Goal: Task Accomplishment & Management: Complete application form

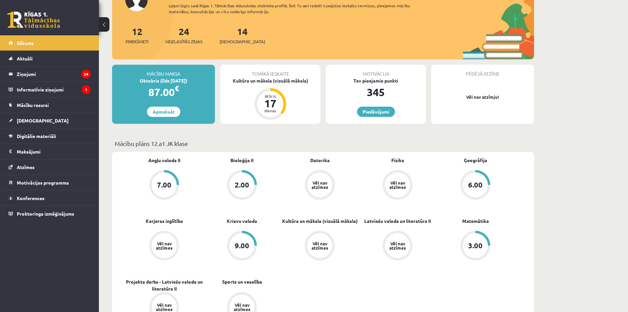
scroll to position [132, 0]
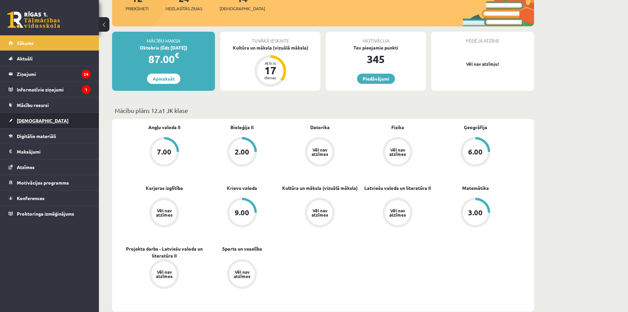
click at [43, 120] on link "[DEMOGRAPHIC_DATA]" at bounding box center [50, 120] width 82 height 15
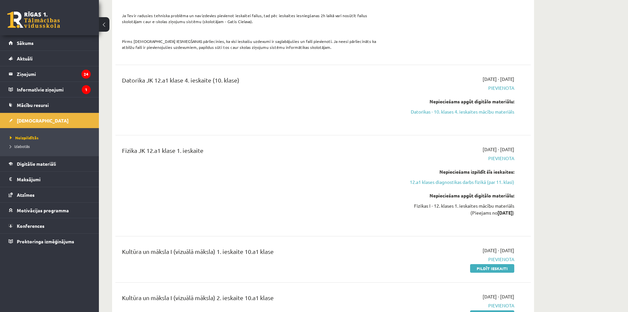
scroll to position [593, 0]
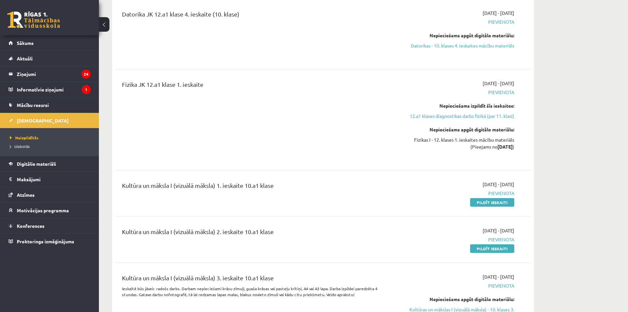
click at [481, 198] on link "Pildīt ieskaiti" at bounding box center [492, 202] width 44 height 9
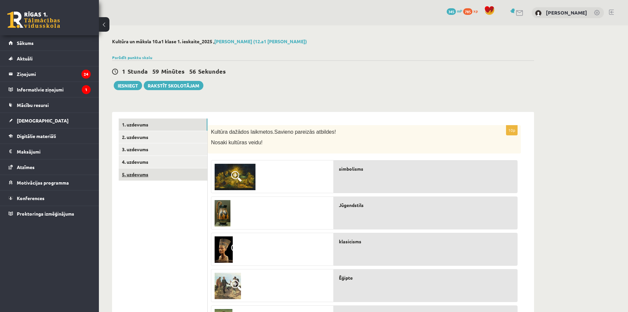
scroll to position [33, 0]
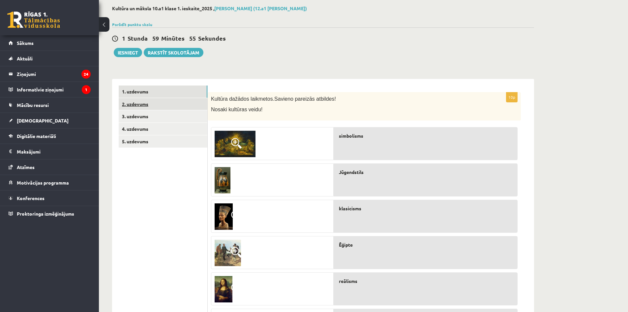
click at [163, 108] on link "2. uzdevums" at bounding box center [163, 104] width 89 height 12
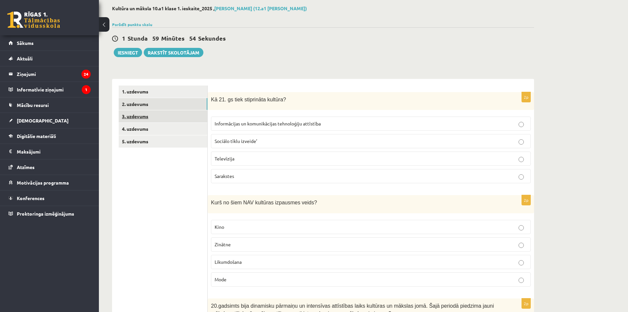
click at [162, 114] on link "3. uzdevums" at bounding box center [163, 116] width 89 height 12
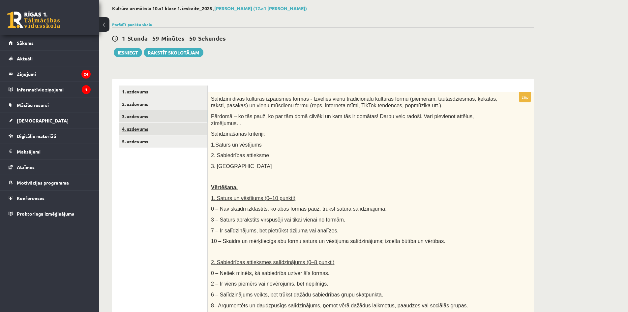
click at [171, 129] on link "4. uzdevums" at bounding box center [163, 129] width 89 height 12
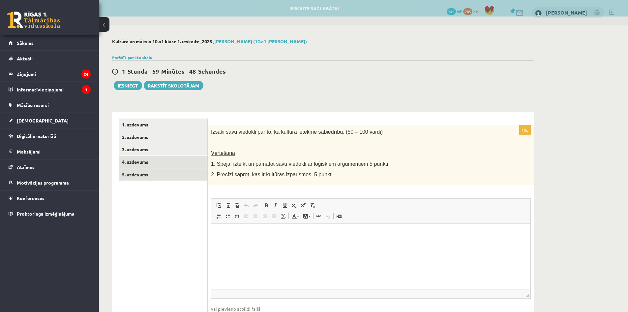
scroll to position [0, 0]
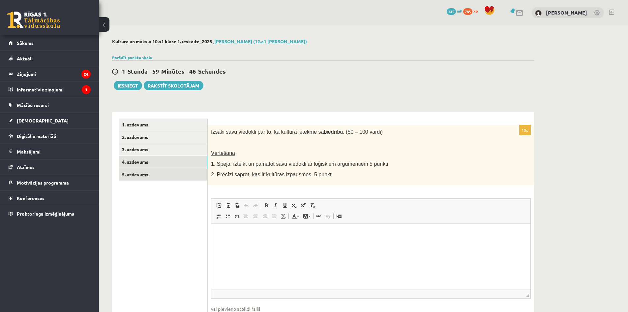
click at [187, 169] on link "5. uzdevums" at bounding box center [163, 174] width 89 height 12
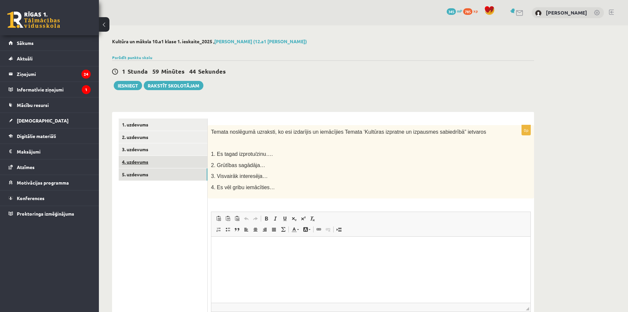
click at [184, 159] on link "4. uzdevums" at bounding box center [163, 162] width 89 height 12
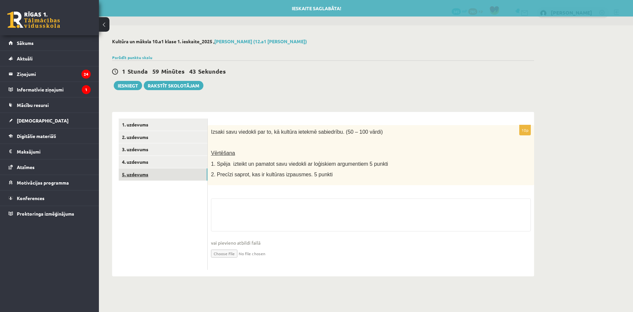
click at [182, 175] on link "5. uzdevums" at bounding box center [163, 174] width 89 height 12
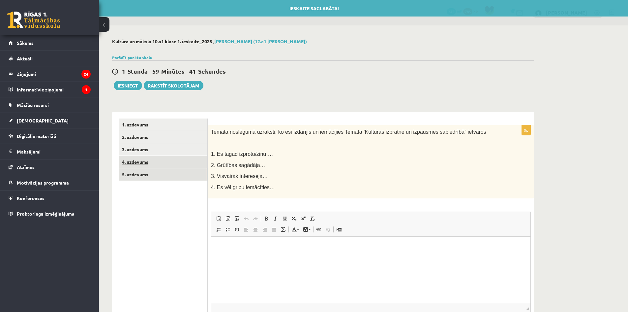
click at [182, 167] on link "4. uzdevums" at bounding box center [163, 162] width 89 height 12
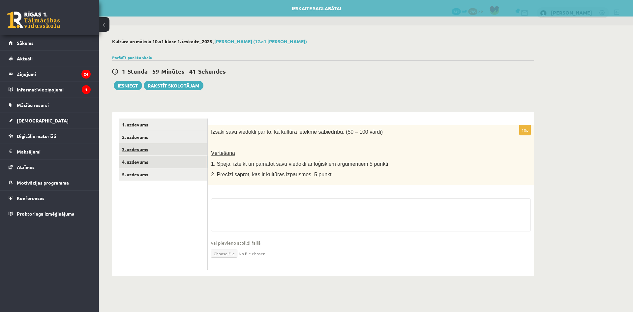
click at [179, 154] on link "3. uzdevums" at bounding box center [163, 149] width 89 height 12
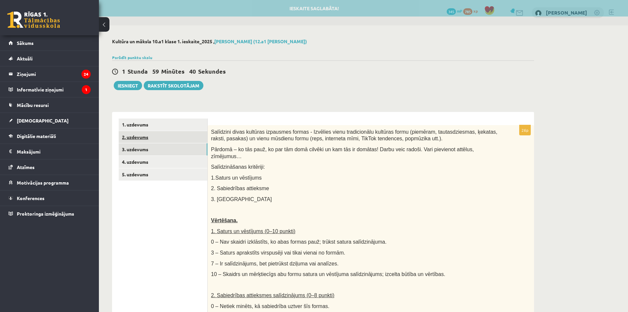
click at [179, 141] on link "2. uzdevums" at bounding box center [163, 137] width 89 height 12
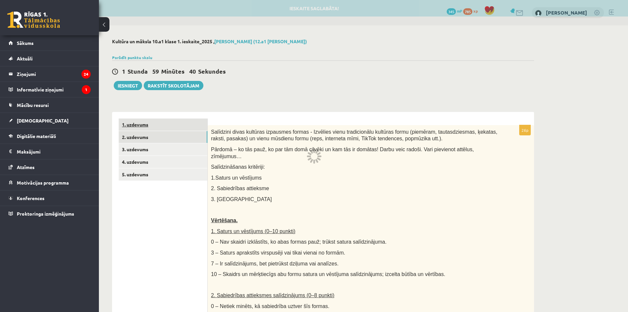
click at [181, 126] on link "1. uzdevums" at bounding box center [163, 124] width 89 height 12
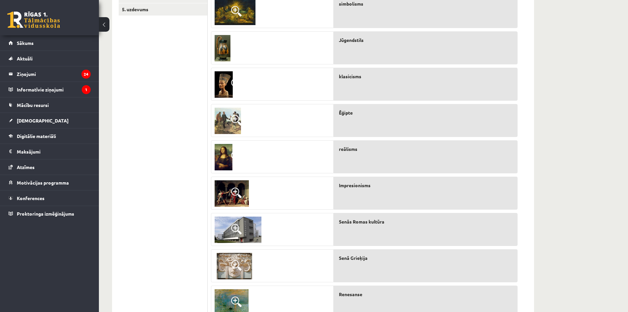
click at [149, 161] on ul "1. uzdevums 2. uzdevums 3. uzdevums 4. uzdevums 5. uzdevums" at bounding box center [163, 156] width 89 height 404
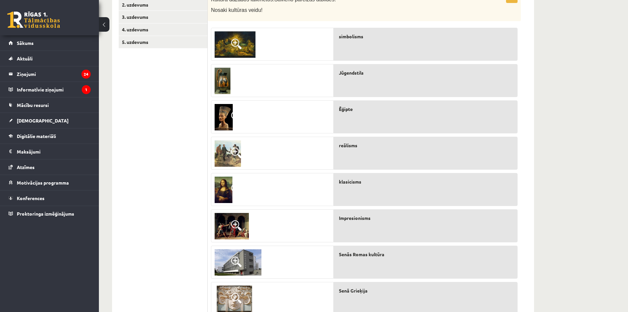
scroll to position [99, 0]
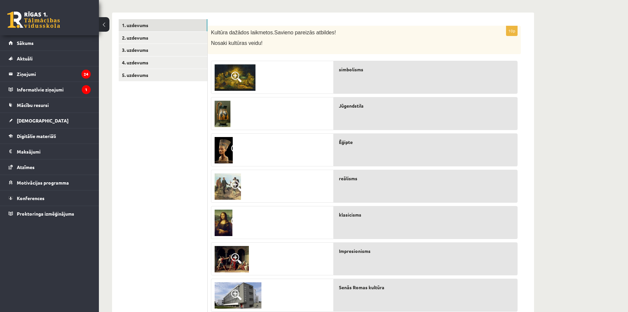
click at [230, 80] on img at bounding box center [235, 77] width 41 height 26
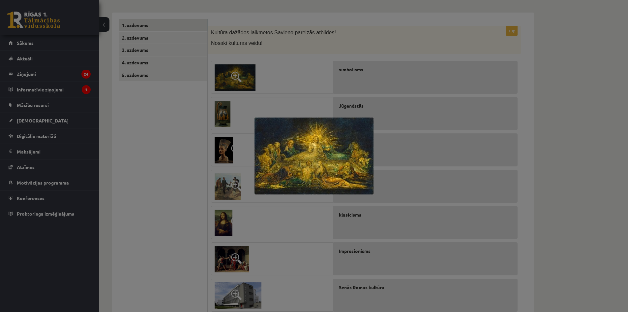
click at [317, 95] on div at bounding box center [314, 156] width 628 height 312
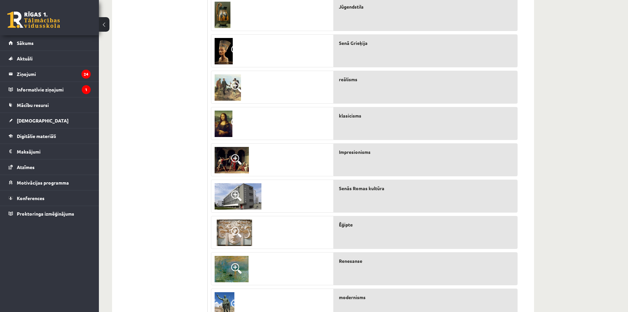
scroll to position [132, 0]
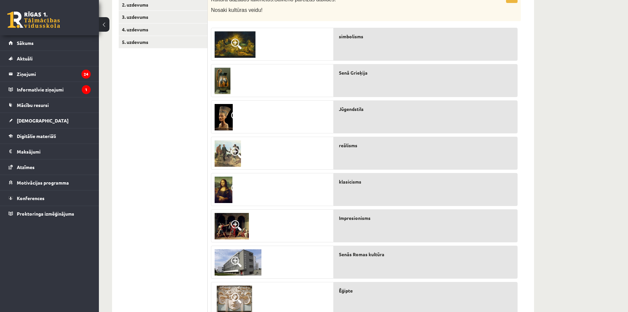
click at [228, 113] on img at bounding box center [224, 117] width 18 height 26
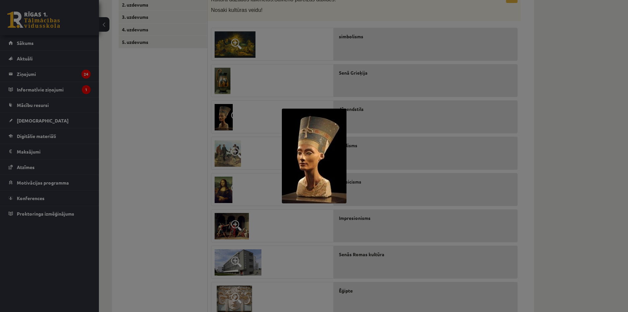
click at [252, 182] on div at bounding box center [314, 156] width 628 height 312
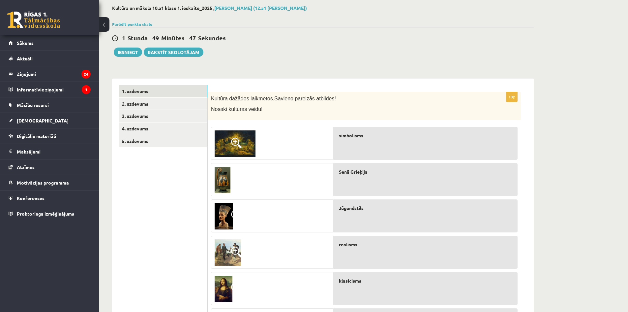
scroll to position [0, 0]
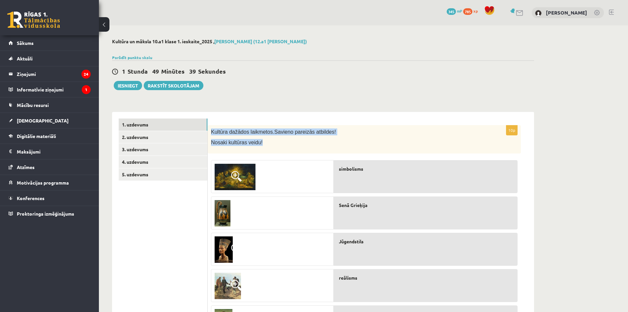
drag, startPoint x: 211, startPoint y: 132, endPoint x: 259, endPoint y: 148, distance: 51.0
click at [259, 148] on div "Kultūra dažādos laikmetos. Savieno pareizās atbildes! Nosaki kultūras veidu!" at bounding box center [364, 139] width 313 height 28
copy div "Kultūra dažādos laikmetos. Savieno pareizās atbildes! Nosaki kultūras veidu!"
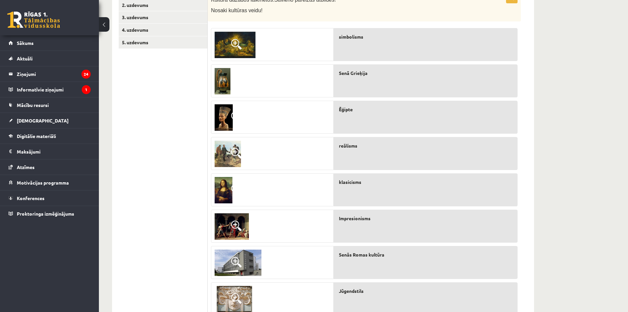
scroll to position [99, 0]
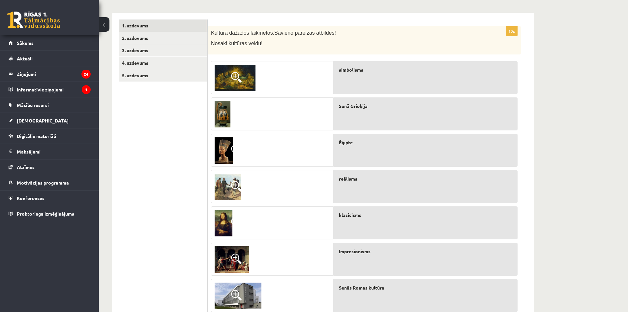
click at [353, 70] on span "simbolisms" at bounding box center [351, 69] width 24 height 7
click at [352, 70] on span "simbolisms" at bounding box center [351, 69] width 24 height 7
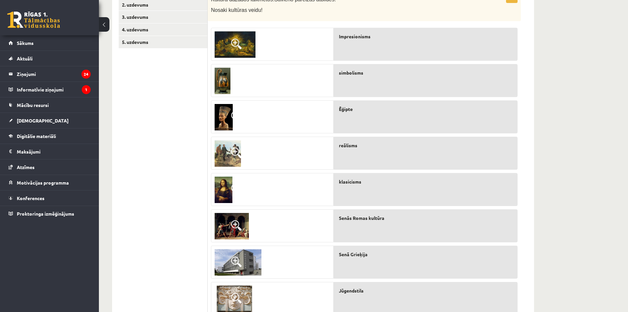
scroll to position [165, 0]
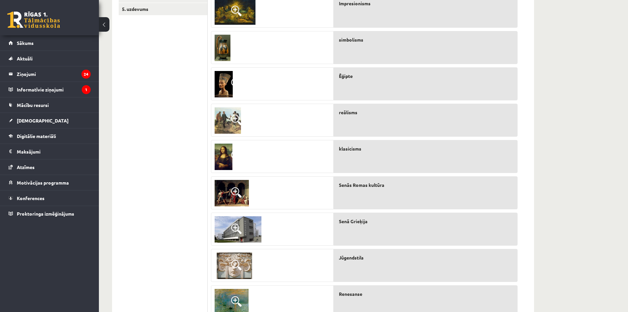
click at [229, 230] on img at bounding box center [238, 229] width 47 height 26
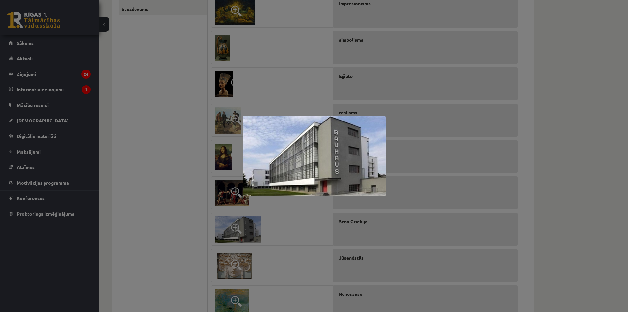
click at [190, 204] on div at bounding box center [314, 156] width 628 height 312
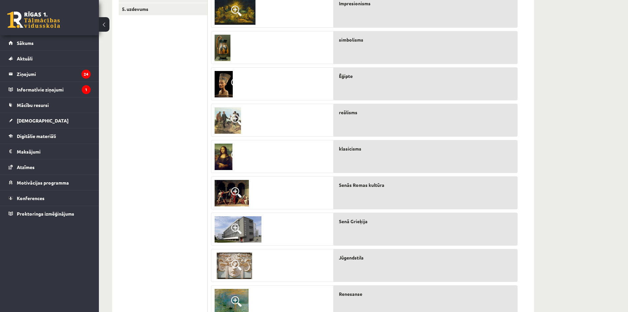
click at [230, 242] on link at bounding box center [237, 229] width 53 height 33
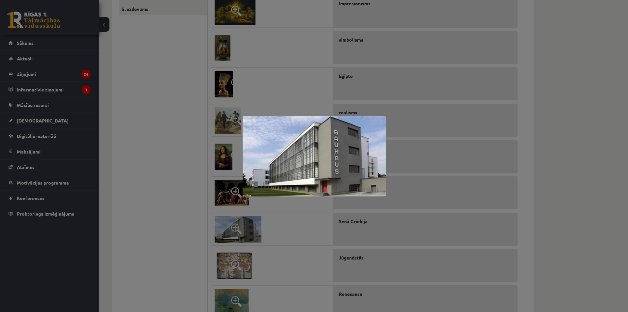
click at [191, 184] on div at bounding box center [314, 156] width 628 height 312
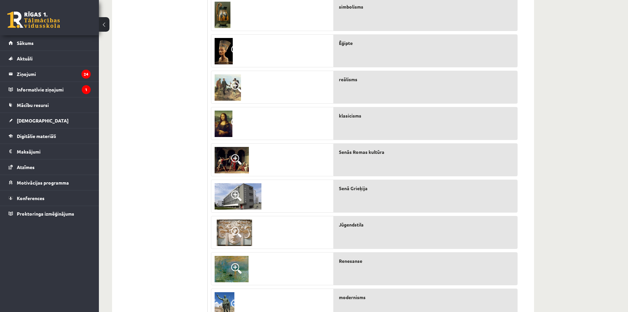
scroll to position [231, 0]
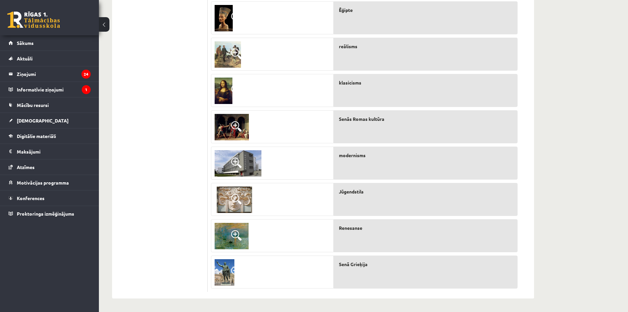
click at [231, 236] on span at bounding box center [236, 235] width 11 height 11
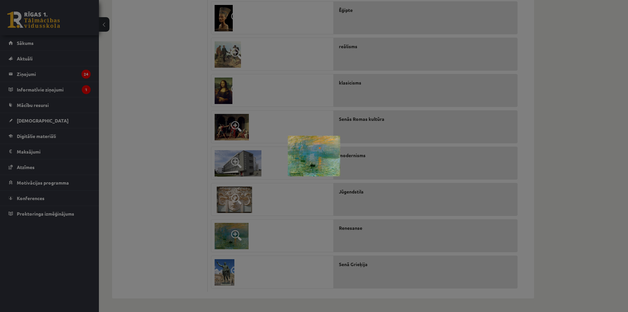
click at [236, 164] on div at bounding box center [314, 156] width 628 height 312
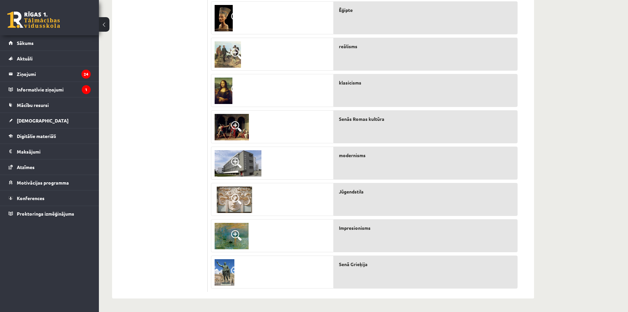
click at [235, 227] on img at bounding box center [232, 236] width 34 height 26
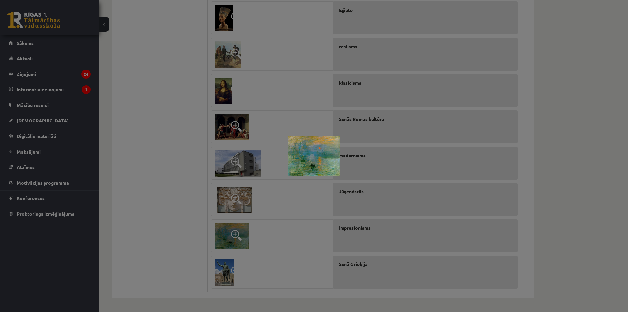
click at [205, 151] on div at bounding box center [314, 156] width 628 height 312
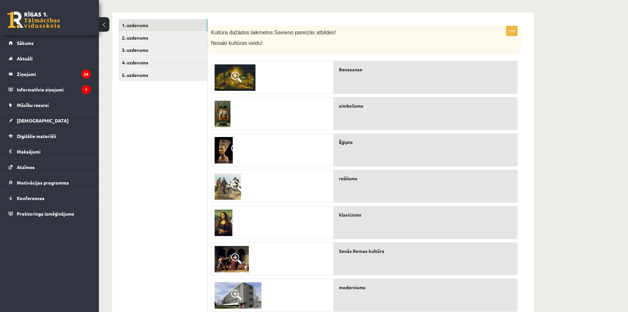
scroll to position [33, 0]
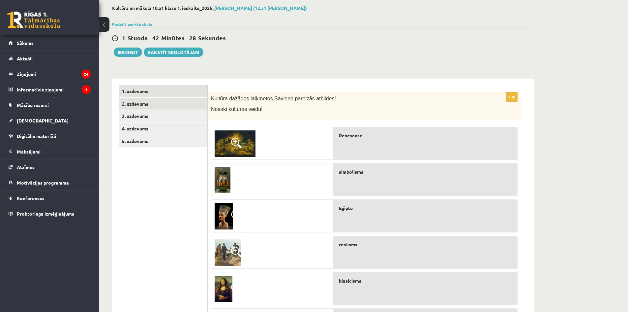
click at [133, 102] on link "2. uzdevums" at bounding box center [163, 104] width 89 height 12
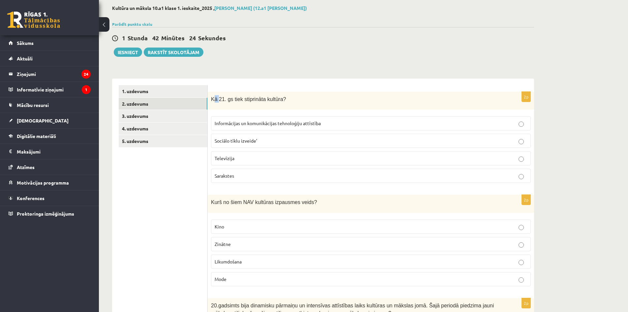
drag, startPoint x: 213, startPoint y: 99, endPoint x: 218, endPoint y: 100, distance: 5.4
click at [218, 100] on span "Kā 21. gs tiek stiprināta kultūra?" at bounding box center [248, 99] width 75 height 6
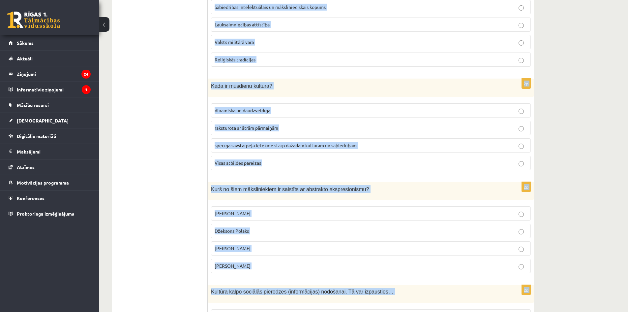
scroll to position [1379, 0]
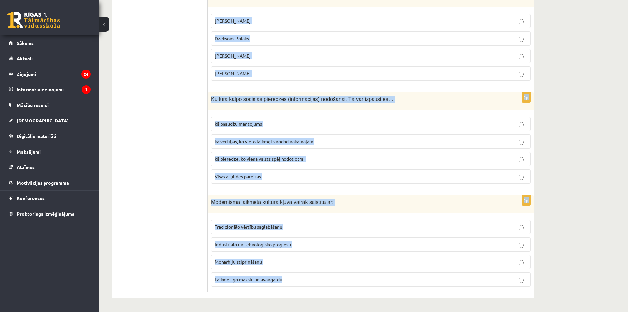
drag, startPoint x: 212, startPoint y: 97, endPoint x: 432, endPoint y: 294, distance: 295.4
copy form "Lo 51. ip dolo sitametcon adipisc? Elitseddoeiu te incididuntutl etdoloremag al…"
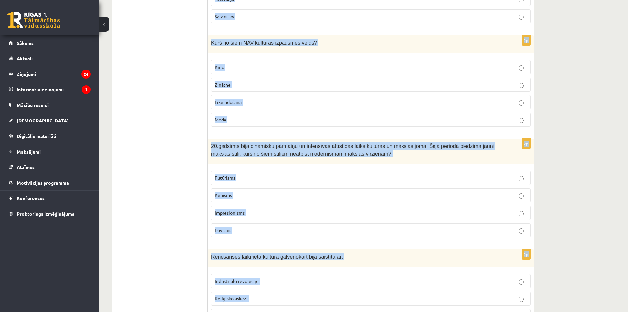
scroll to position [0, 0]
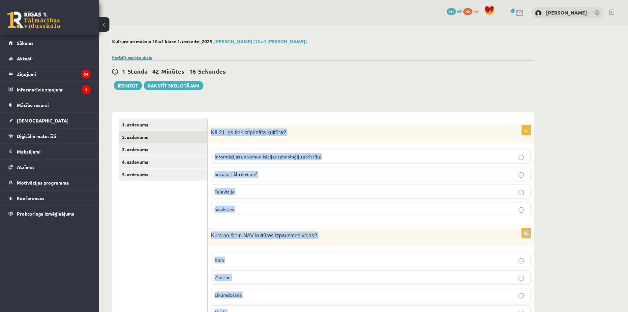
click at [145, 57] on link "Parādīt punktu skalu" at bounding box center [132, 57] width 40 height 5
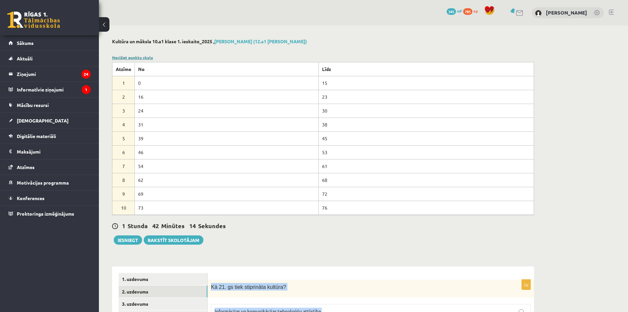
click at [145, 57] on link "Noslēpt punktu skalu" at bounding box center [132, 57] width 41 height 5
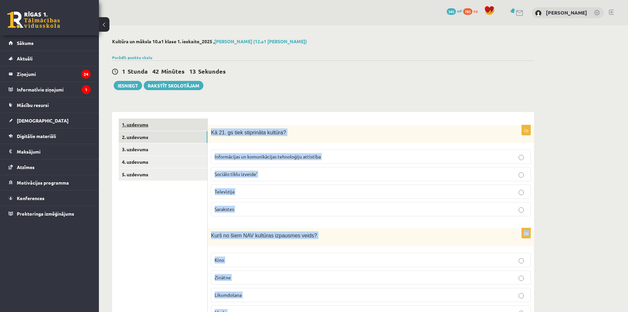
click at [141, 122] on link "1. uzdevums" at bounding box center [163, 124] width 89 height 12
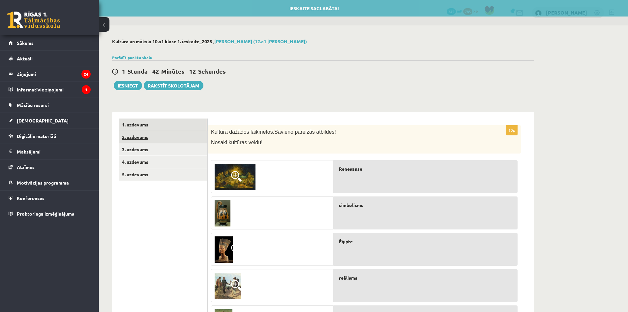
click at [150, 137] on link "2. uzdevums" at bounding box center [163, 137] width 89 height 12
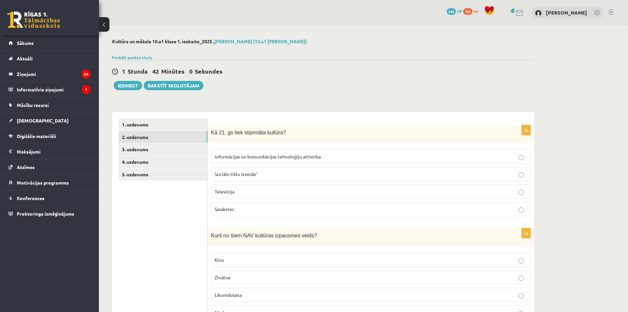
drag, startPoint x: 139, startPoint y: 50, endPoint x: 139, endPoint y: 61, distance: 10.2
click at [139, 61] on div "1 [PERSON_NAME] 42 Minūtes 0 Sekundes Ieskaite saglabāta! Iesniegt Rakstīt skol…" at bounding box center [323, 75] width 422 height 30
click at [139, 58] on link "Parādīt punktu skalu" at bounding box center [132, 57] width 40 height 5
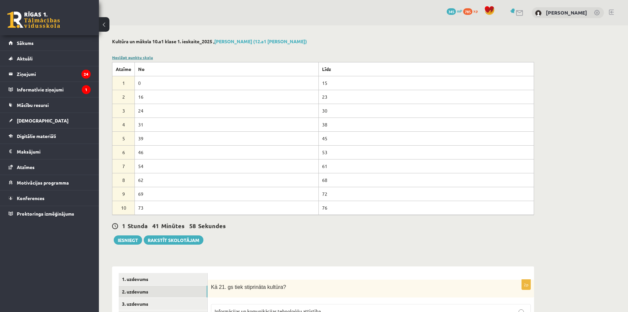
click at [133, 57] on link "Noslēpt punktu skalu" at bounding box center [132, 57] width 41 height 5
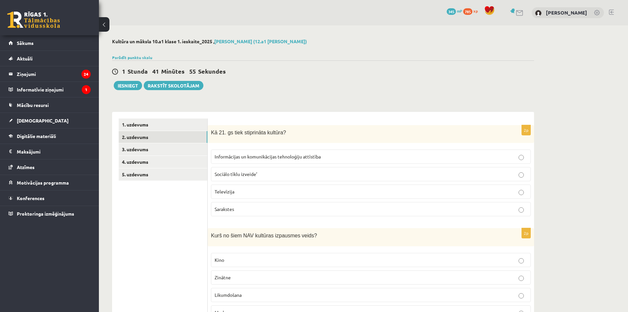
click at [224, 154] on span "Informācijas un komunikācijas tehnoloģiju attīstība" at bounding box center [268, 156] width 106 height 6
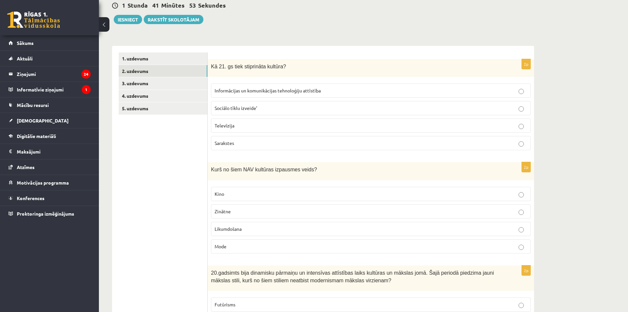
click at [267, 227] on p "Likumdošana" at bounding box center [371, 228] width 312 height 7
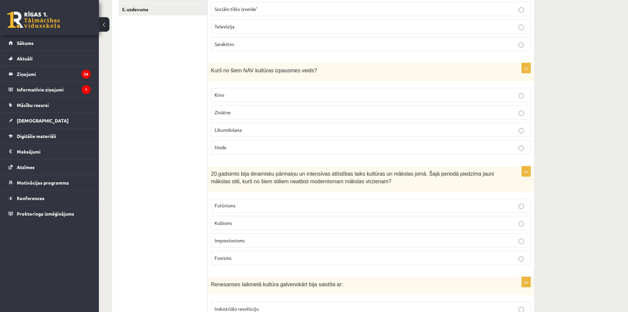
click at [250, 235] on label "Impresionisms" at bounding box center [371, 240] width 320 height 14
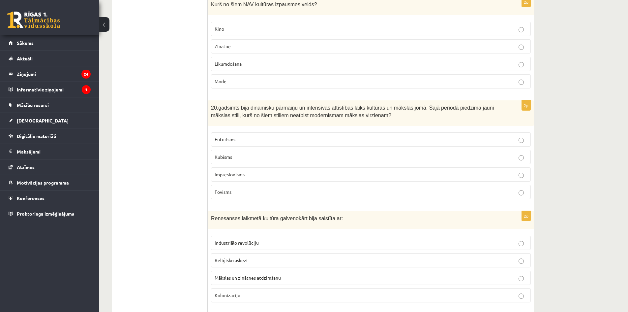
scroll to position [297, 0]
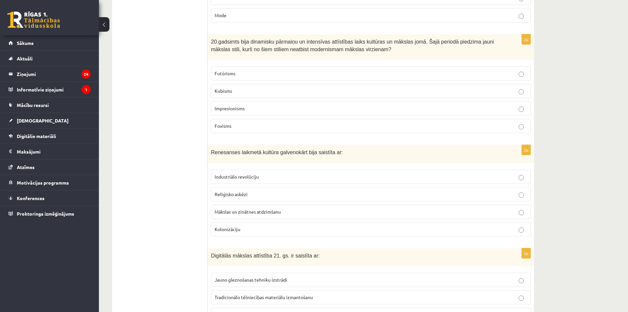
drag, startPoint x: 269, startPoint y: 211, endPoint x: 249, endPoint y: 104, distance: 108.8
click at [269, 211] on span "Mākslas un zinātnes atdzimšanu" at bounding box center [248, 211] width 66 height 6
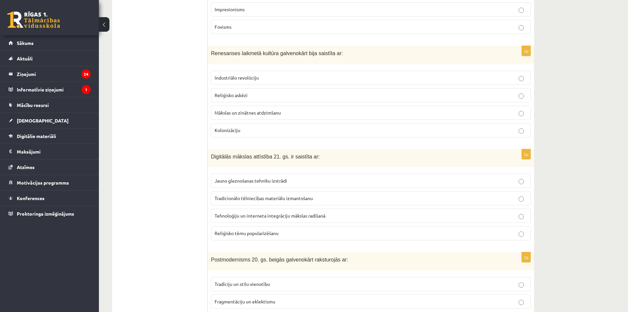
scroll to position [429, 0]
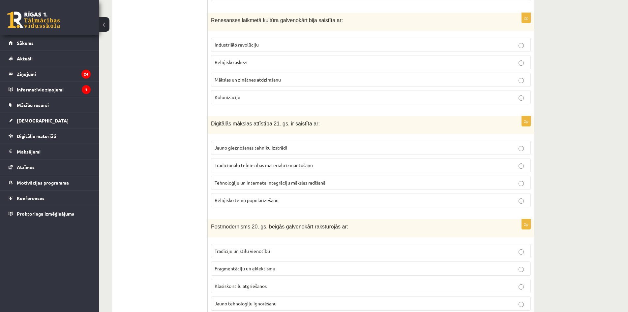
click at [290, 184] on span "Tehnoloģiju un interneta integrāciju mākslas radīšanā" at bounding box center [270, 182] width 111 height 6
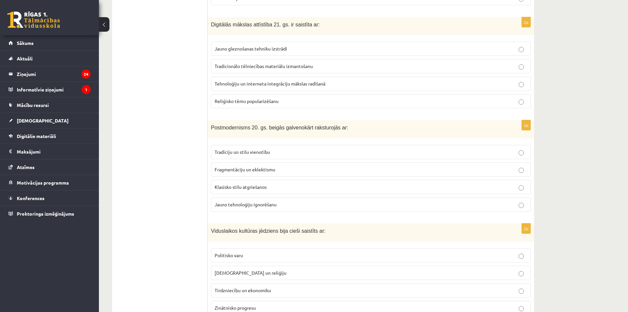
scroll to position [560, 0]
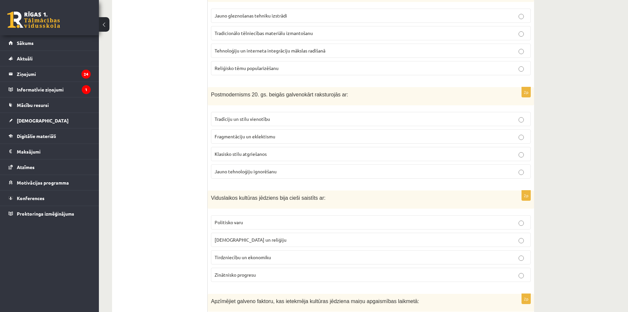
click at [263, 136] on span "Fragmentāciju un eklektismu" at bounding box center [245, 136] width 61 height 6
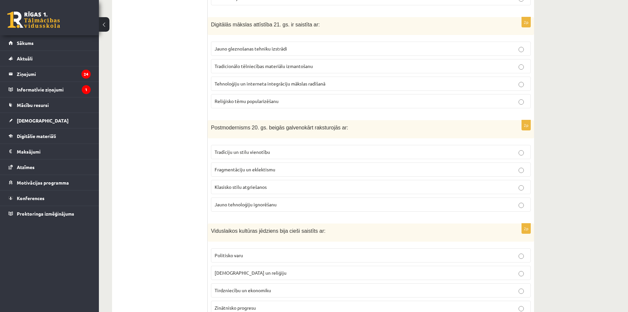
scroll to position [593, 0]
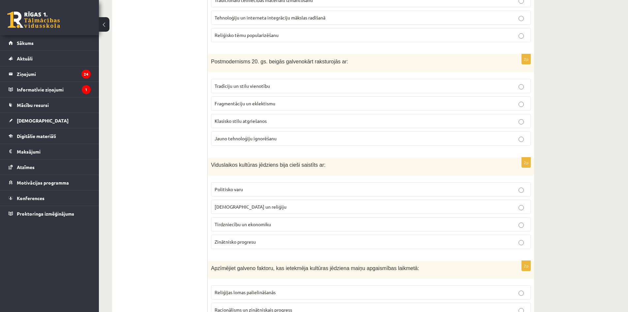
click at [250, 205] on span "[DEMOGRAPHIC_DATA] un reliģiju" at bounding box center [251, 206] width 72 height 6
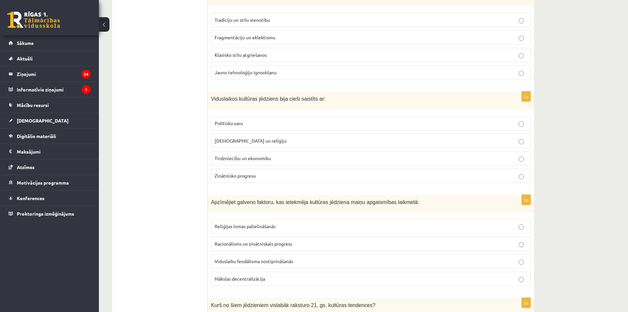
scroll to position [692, 0]
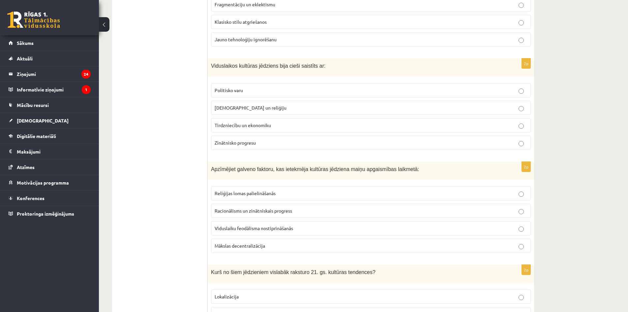
click at [316, 210] on p "Racionālisms un zinātniskais progress" at bounding box center [371, 210] width 312 height 7
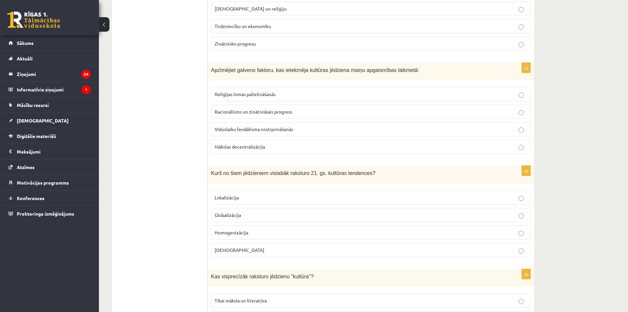
click at [280, 222] on fieldset "Lokalizācija Globalizācija Homogenizācija [DEMOGRAPHIC_DATA]" at bounding box center [371, 223] width 320 height 72
click at [267, 219] on label "Globalizācija" at bounding box center [371, 215] width 320 height 14
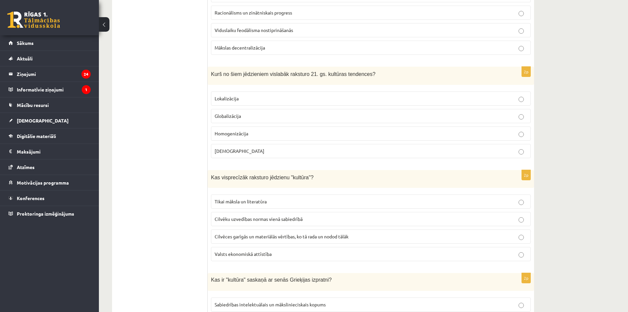
click at [308, 232] on label "Cilvēces garīgās un materiālās vērtības, ko tā rada un nodod tālāk" at bounding box center [371, 236] width 320 height 14
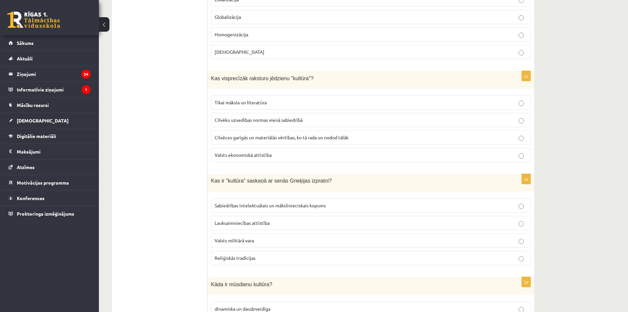
scroll to position [1022, 0]
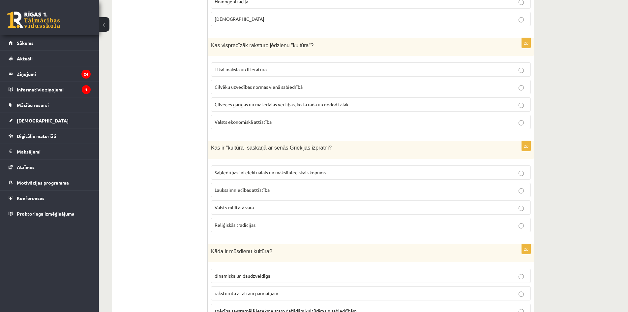
click at [283, 165] on label "Sabiedrības intelektuālais un mākslinieciskais kopums" at bounding box center [371, 172] width 320 height 14
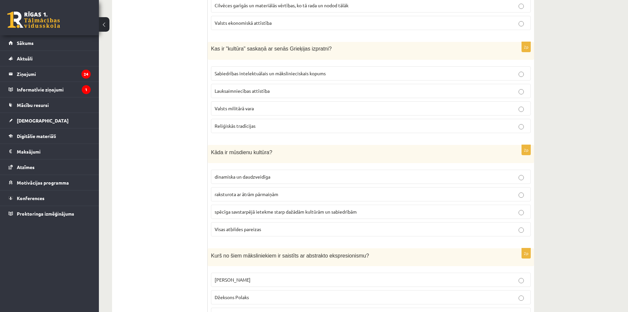
click at [288, 226] on p "Visas atbildes pareizas" at bounding box center [371, 228] width 312 height 7
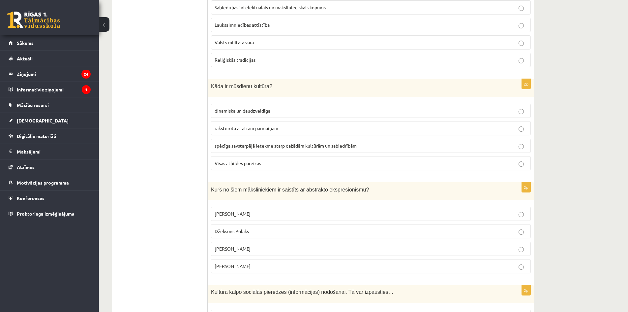
click at [285, 231] on p "Džeksons Polaks" at bounding box center [371, 230] width 312 height 7
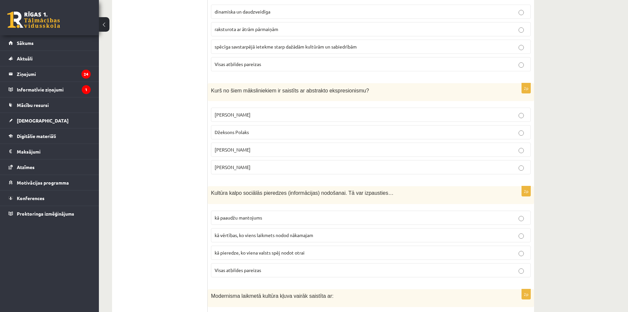
scroll to position [1352, 0]
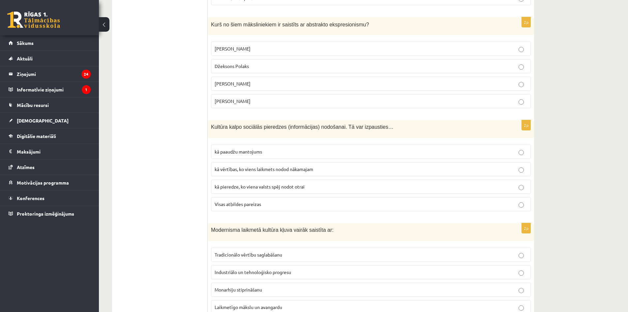
drag, startPoint x: 264, startPoint y: 193, endPoint x: 266, endPoint y: 198, distance: 5.1
click at [264, 194] on fieldset "kā paaudžu mantojums kā vērtības, ko [PERSON_NAME] laikmets nodod nākamajam kā …" at bounding box center [371, 177] width 320 height 72
click at [266, 198] on label "Visas atbildes pareizas" at bounding box center [371, 204] width 320 height 14
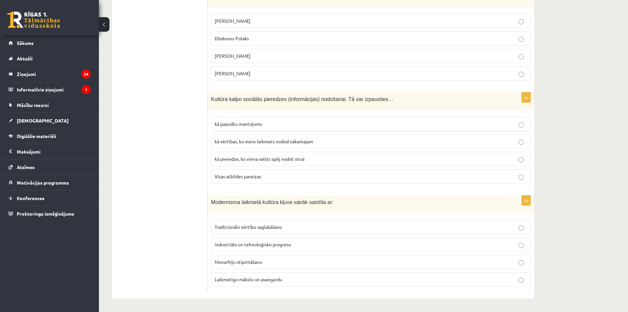
click at [276, 245] on span "Industriālo un tehnoloģisko progresu" at bounding box center [253, 244] width 76 height 6
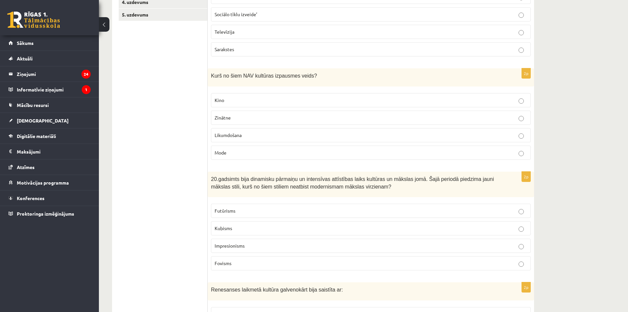
scroll to position [0, 0]
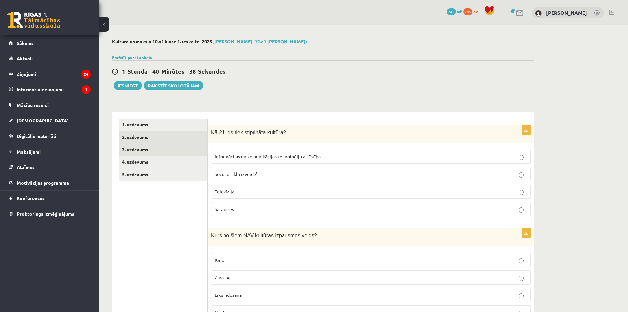
click at [156, 146] on link "3. uzdevums" at bounding box center [163, 149] width 89 height 12
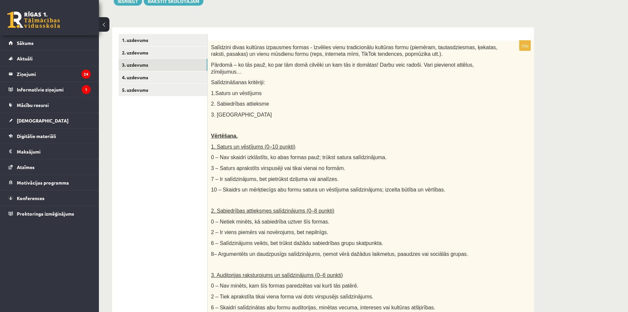
scroll to position [51, 0]
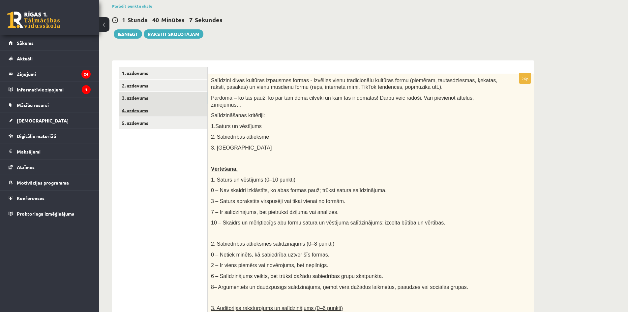
click at [155, 111] on link "4. uzdevums" at bounding box center [163, 110] width 89 height 12
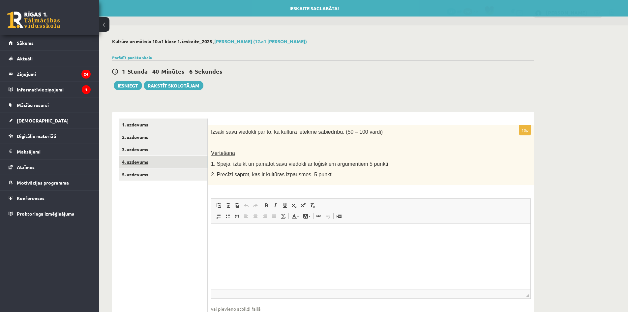
scroll to position [0, 0]
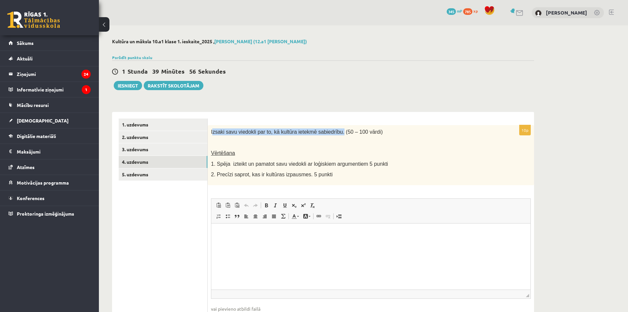
drag, startPoint x: 212, startPoint y: 133, endPoint x: 333, endPoint y: 133, distance: 121.0
click at [333, 133] on span "Izsaki savu viedokli par to, kā kultūra ietekmē sabiedrību. (50 – 100 vārdi)" at bounding box center [297, 132] width 172 height 6
copy span "zsaki savu viedokli par to, kā kultūra ietekmē sabiedrību."
click at [286, 240] on html at bounding box center [370, 233] width 319 height 20
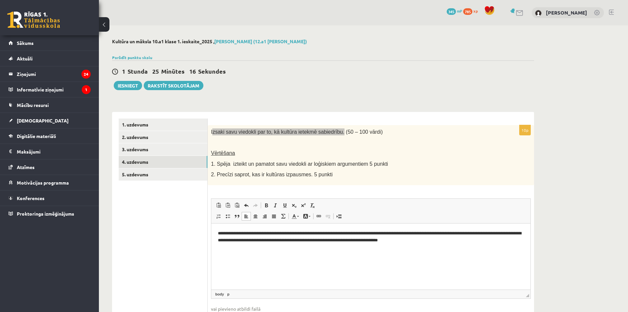
click at [269, 233] on p "**********" at bounding box center [371, 236] width 306 height 14
click at [281, 232] on p "**********" at bounding box center [371, 236] width 306 height 14
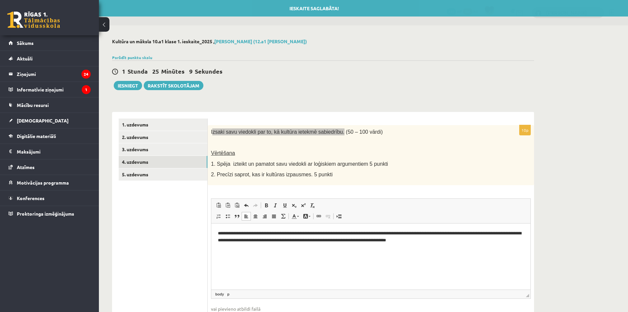
click at [333, 232] on p "**********" at bounding box center [371, 236] width 306 height 14
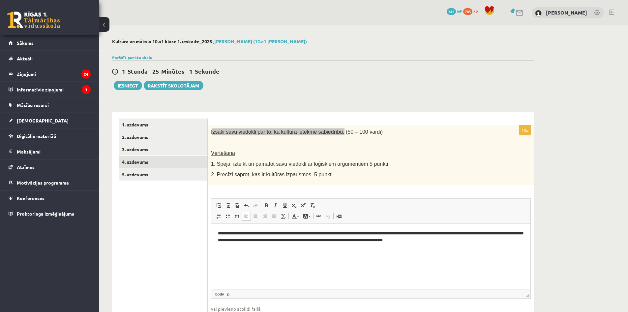
click at [372, 233] on p "**********" at bounding box center [371, 236] width 306 height 14
click at [373, 233] on p "**********" at bounding box center [371, 236] width 306 height 14
drag, startPoint x: 324, startPoint y: 239, endPoint x: 397, endPoint y: 236, distance: 73.2
click at [397, 236] on p "**********" at bounding box center [371, 236] width 306 height 14
copy p "**********"
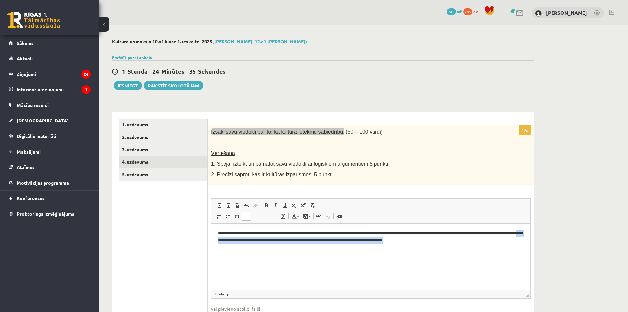
drag, startPoint x: 451, startPoint y: 241, endPoint x: 257, endPoint y: 238, distance: 194.5
click at [257, 238] on p "**********" at bounding box center [371, 236] width 306 height 14
click at [261, 241] on p "**********" at bounding box center [371, 236] width 306 height 14
click at [332, 232] on p "**********" at bounding box center [371, 236] width 306 height 14
click at [357, 231] on p "**********" at bounding box center [371, 236] width 306 height 14
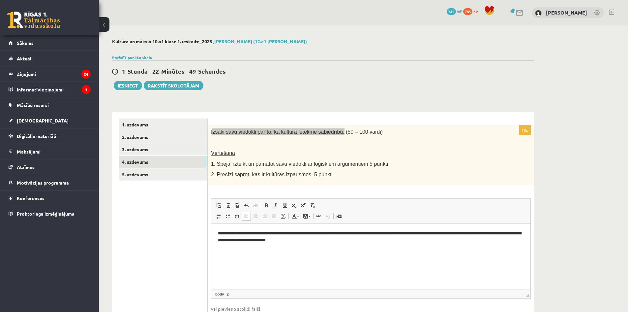
click at [271, 231] on p "**********" at bounding box center [371, 236] width 306 height 14
click at [291, 239] on p "**********" at bounding box center [371, 236] width 306 height 14
click at [322, 241] on p "**********" at bounding box center [371, 236] width 306 height 14
click at [409, 240] on p "**********" at bounding box center [371, 236] width 306 height 14
click at [482, 241] on p "**********" at bounding box center [371, 236] width 306 height 14
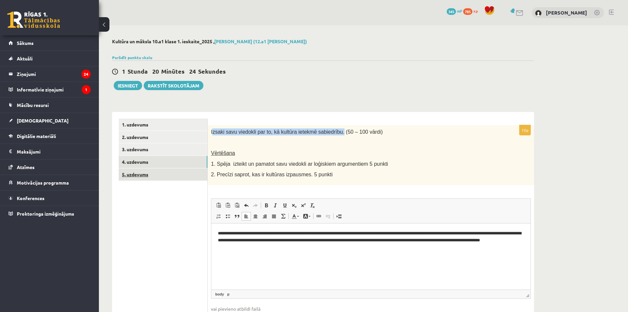
click at [150, 171] on link "5. uzdevums" at bounding box center [163, 174] width 89 height 12
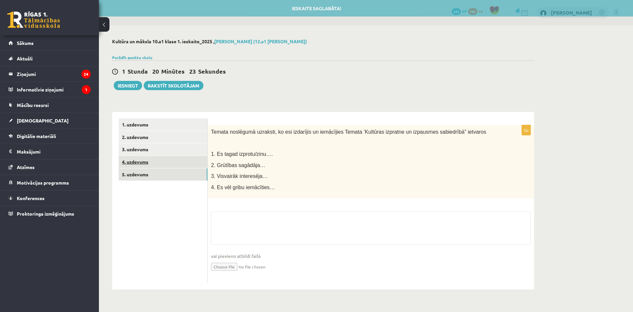
click at [154, 164] on link "4. uzdevums" at bounding box center [163, 162] width 89 height 12
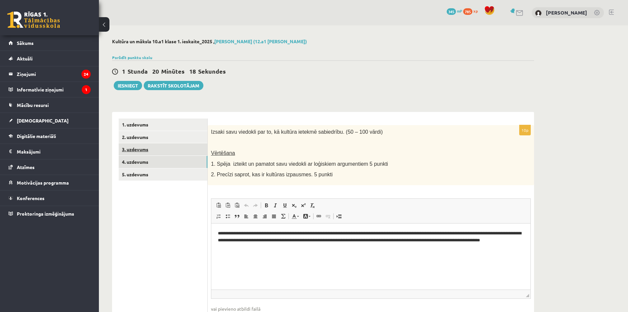
click at [157, 144] on link "3. uzdevums" at bounding box center [163, 149] width 89 height 12
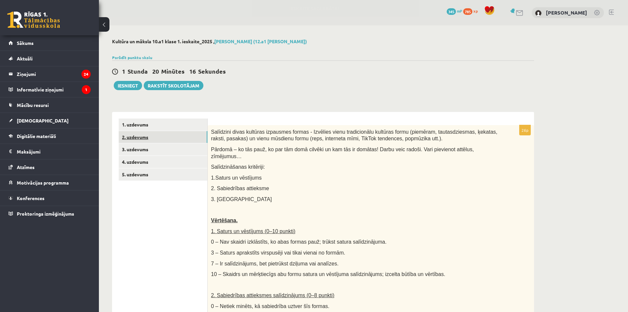
click at [164, 135] on link "2. uzdevums" at bounding box center [163, 137] width 89 height 12
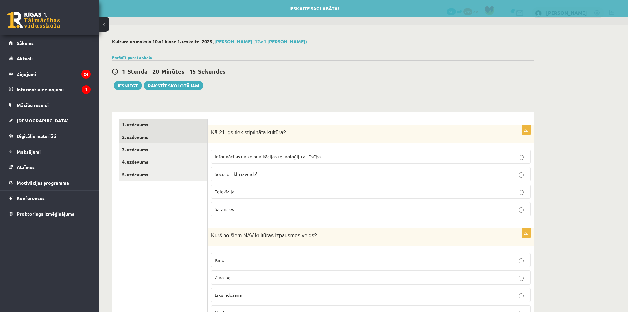
click at [166, 127] on link "1. uzdevums" at bounding box center [163, 124] width 89 height 12
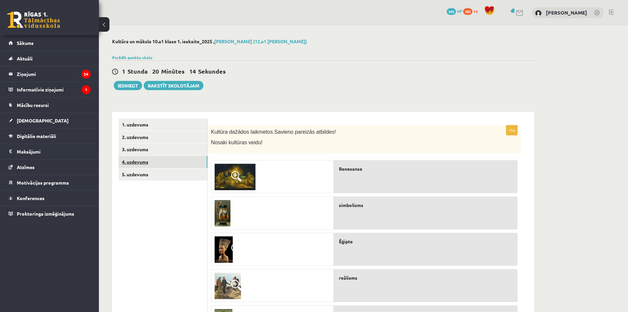
click at [163, 160] on link "4. uzdevums" at bounding box center [163, 162] width 89 height 12
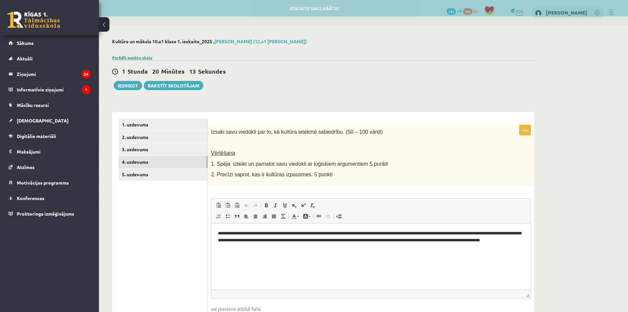
click at [134, 58] on link "Parādīt punktu skalu" at bounding box center [132, 57] width 40 height 5
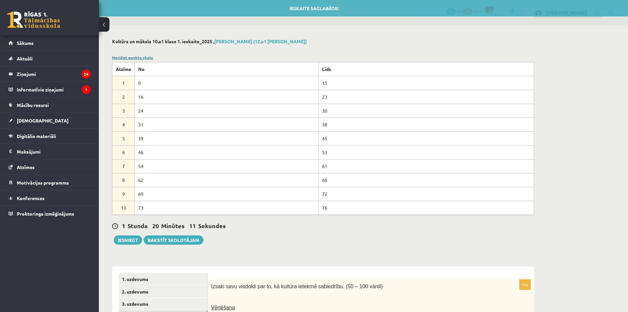
click at [134, 58] on link "Noslēpt punktu skalu" at bounding box center [132, 57] width 41 height 5
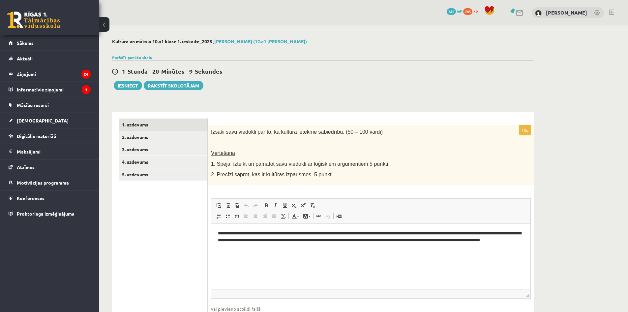
click at [144, 127] on link "1. uzdevums" at bounding box center [163, 124] width 89 height 12
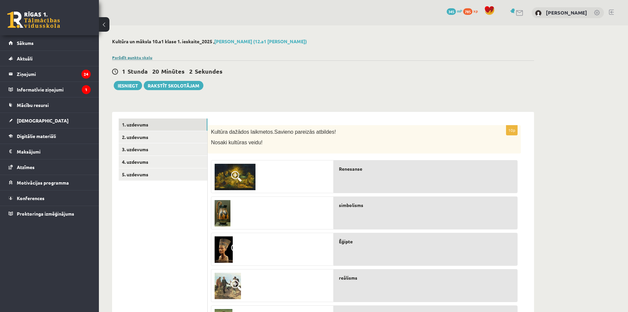
click at [140, 58] on link "Parādīt punktu skalu" at bounding box center [132, 57] width 40 height 5
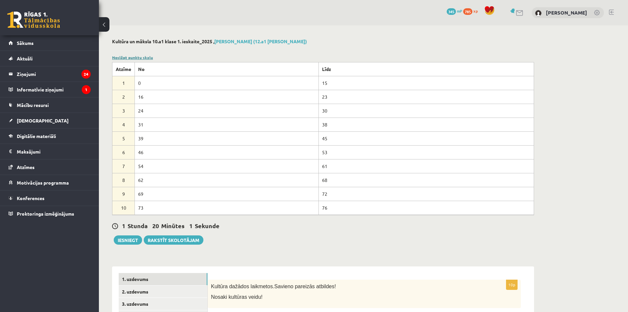
click at [140, 58] on link "Noslēpt punktu skalu" at bounding box center [132, 57] width 41 height 5
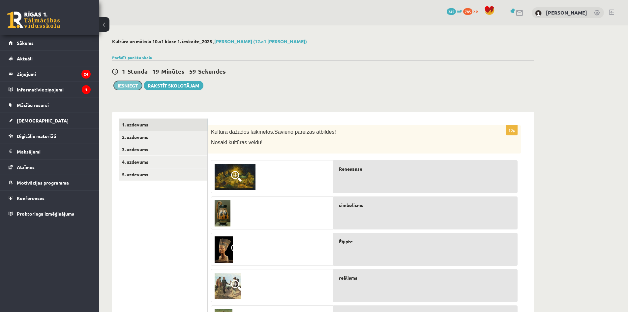
click at [135, 87] on button "Iesniegt" at bounding box center [128, 85] width 28 height 9
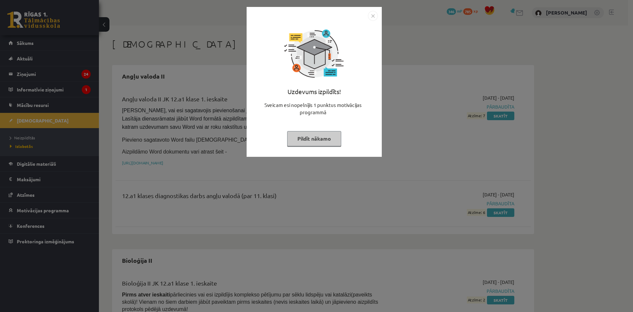
click at [372, 11] on img "Close" at bounding box center [373, 16] width 10 height 10
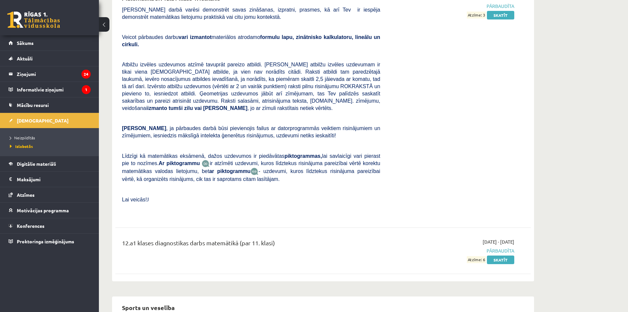
scroll to position [1319, 0]
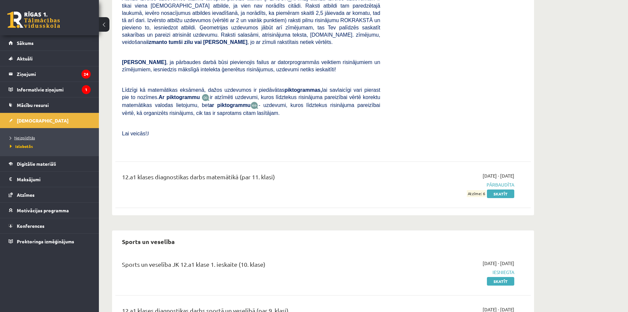
click at [28, 137] on span "Neizpildītās" at bounding box center [22, 137] width 25 height 5
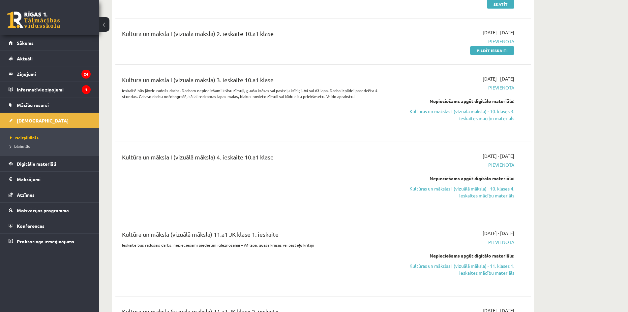
scroll to position [725, 0]
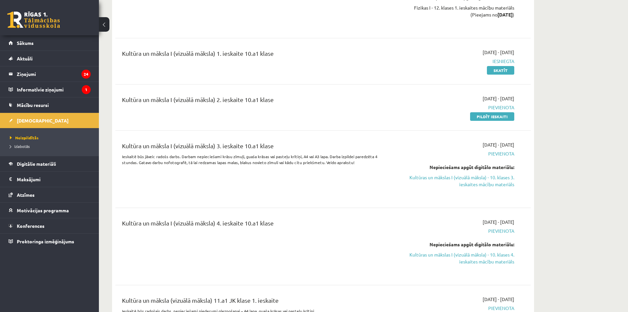
drag, startPoint x: 482, startPoint y: 118, endPoint x: 345, endPoint y: 34, distance: 159.9
click at [482, 118] on link "Pildīt ieskaiti" at bounding box center [492, 116] width 44 height 9
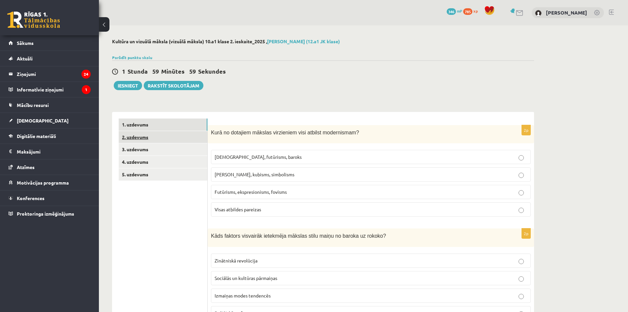
click at [169, 133] on link "2. uzdevums" at bounding box center [163, 137] width 89 height 12
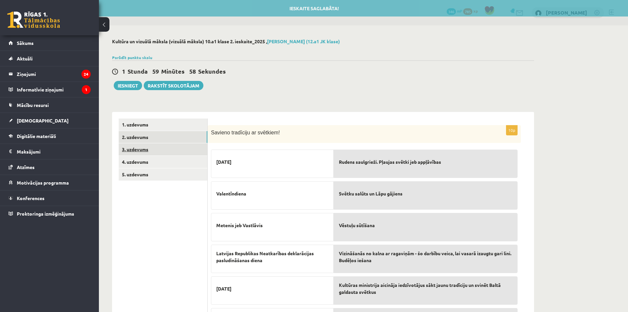
click at [173, 147] on link "3. uzdevums" at bounding box center [163, 149] width 89 height 12
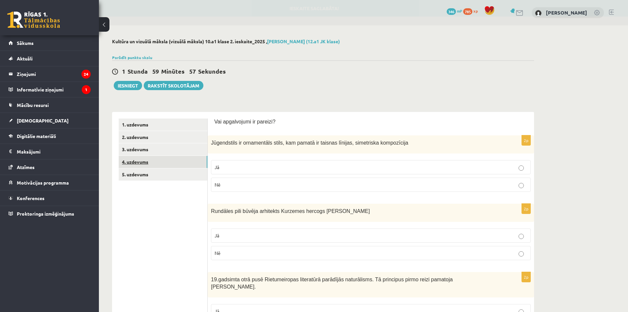
click at [172, 163] on link "4. uzdevums" at bounding box center [163, 162] width 89 height 12
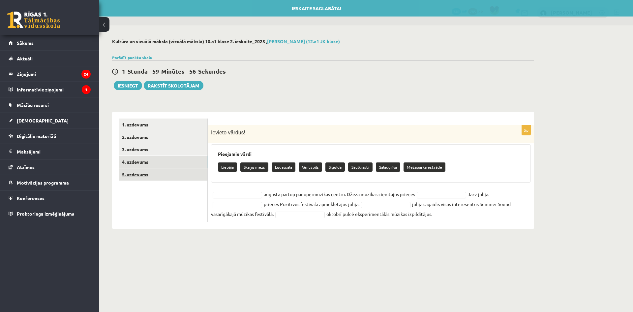
click at [176, 176] on link "5. uzdevums" at bounding box center [163, 174] width 89 height 12
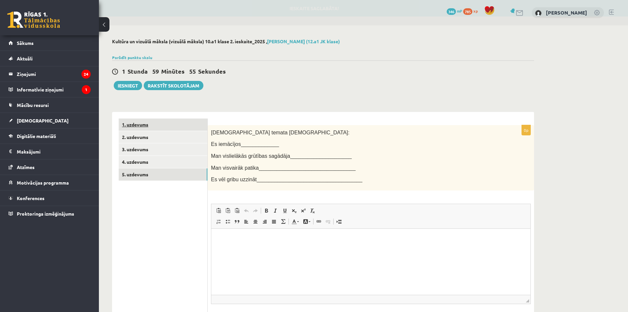
click at [162, 125] on link "1. uzdevums" at bounding box center [163, 124] width 89 height 12
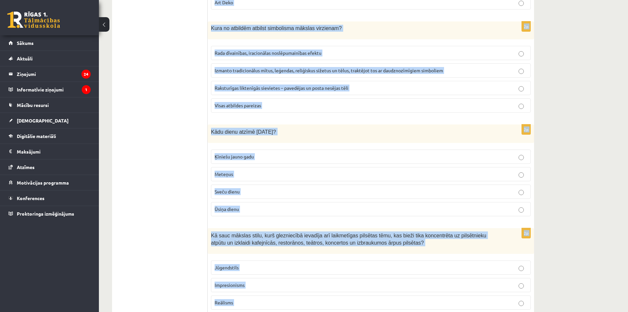
scroll to position [1443, 0]
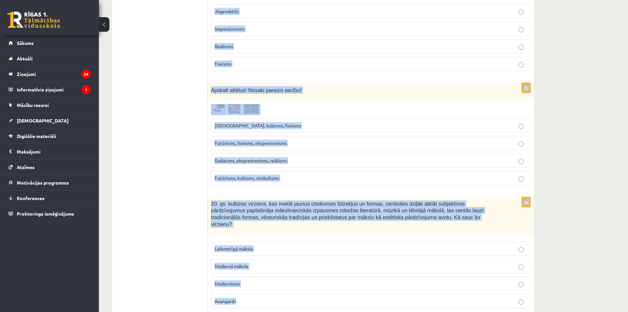
drag, startPoint x: 211, startPoint y: 132, endPoint x: 445, endPoint y: 285, distance: 280.0
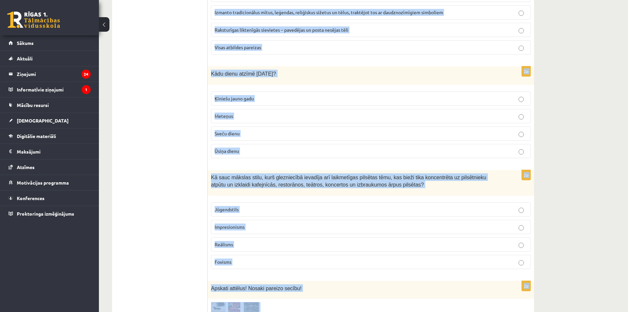
copy form "Kurā no dotajiem mākslas virzieniem visi atbilst modernismam? Sirreālisms, futū…"
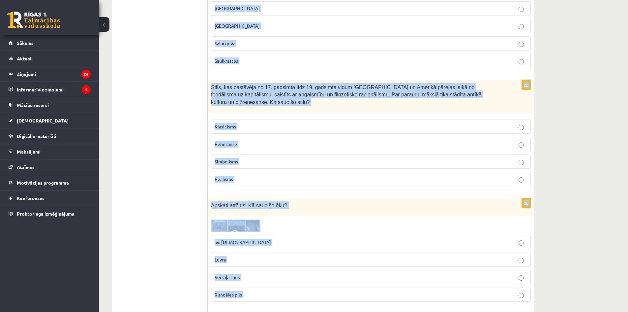
scroll to position [124, 0]
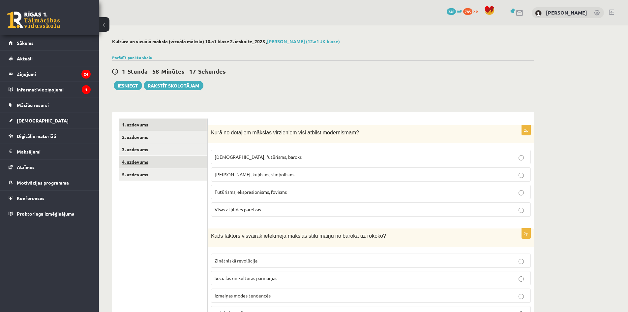
scroll to position [33, 0]
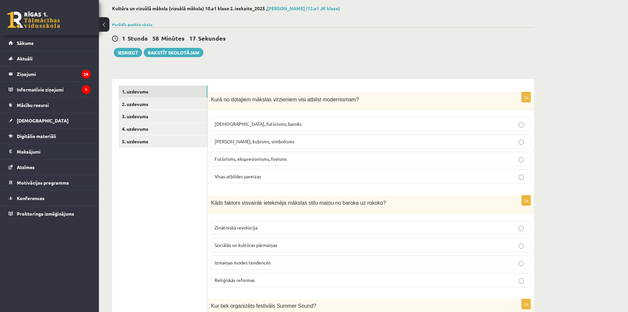
click at [258, 161] on span "Futūrisms, ekspresionisms, fovisms" at bounding box center [251, 159] width 72 height 6
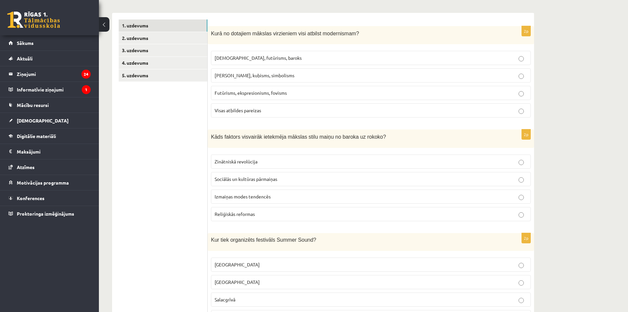
click at [253, 184] on label "Sociālās un kultūras pārmaiņas" at bounding box center [371, 179] width 320 height 14
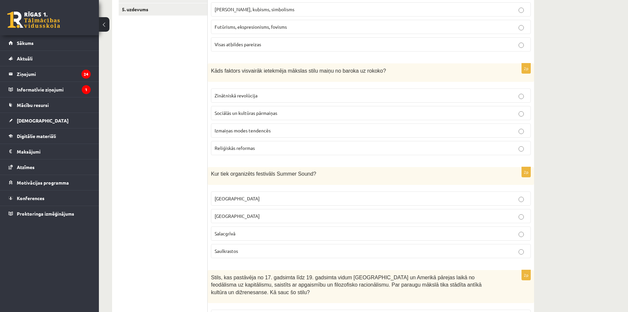
scroll to position [198, 0]
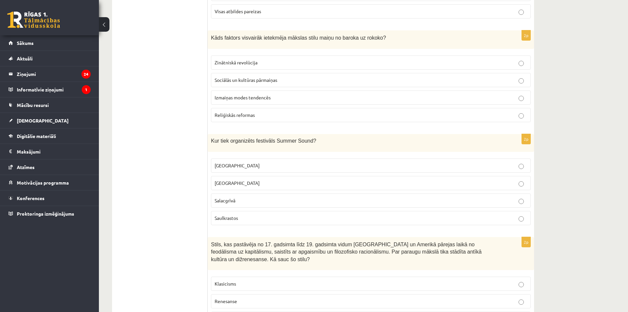
click at [237, 181] on p "Liepājā" at bounding box center [371, 182] width 312 height 7
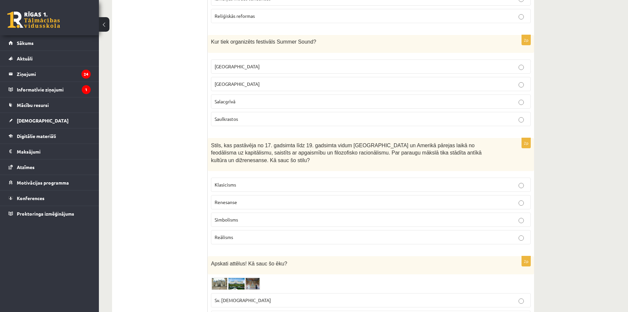
click at [255, 181] on p "Klasicisms" at bounding box center [371, 184] width 312 height 7
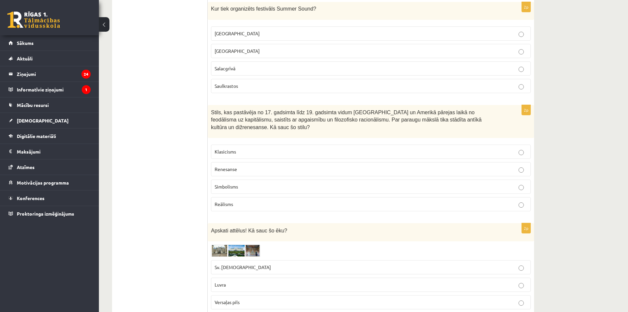
scroll to position [429, 0]
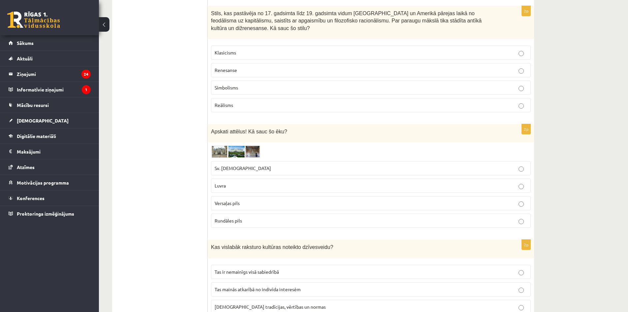
click at [271, 217] on p "Rundāles pils" at bounding box center [371, 220] width 312 height 7
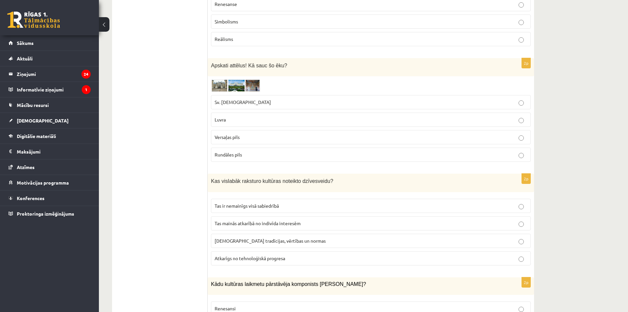
scroll to position [560, 0]
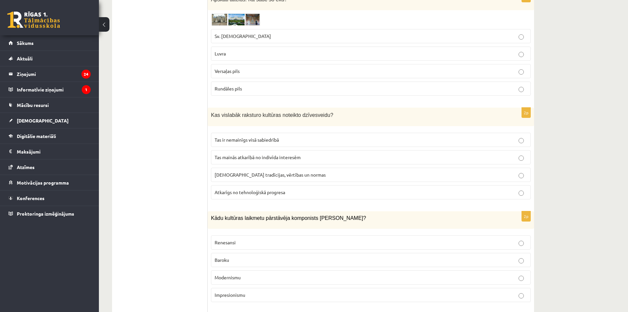
click at [253, 167] on label "Sabiedrības tradīcijas, vērtības un normas" at bounding box center [371, 174] width 320 height 14
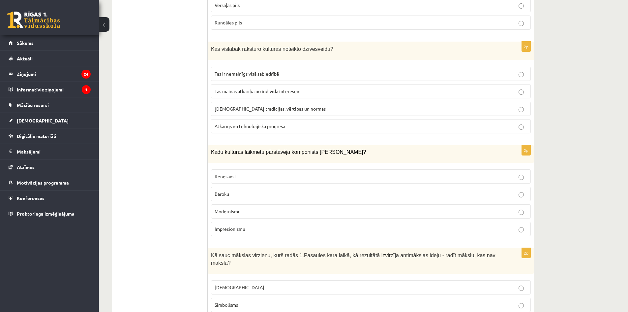
scroll to position [659, 0]
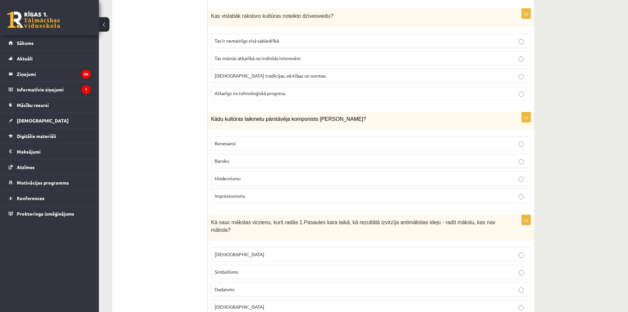
click at [243, 157] on p "Baroku" at bounding box center [371, 160] width 312 height 7
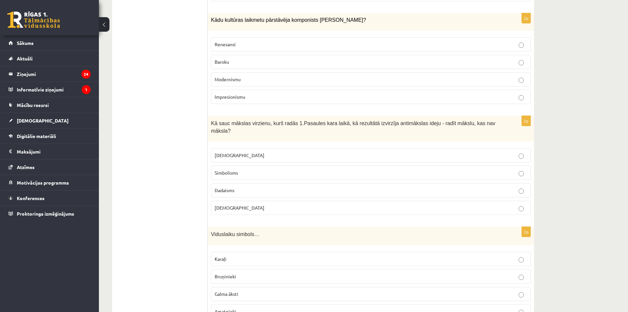
click at [257, 183] on label "Dadaisms" at bounding box center [371, 190] width 320 height 14
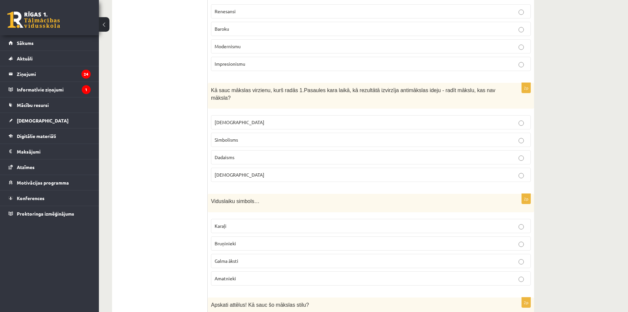
scroll to position [824, 0]
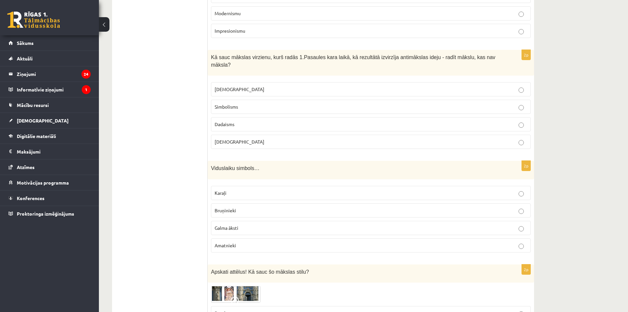
click at [263, 203] on label "Bruņinieki" at bounding box center [371, 210] width 320 height 14
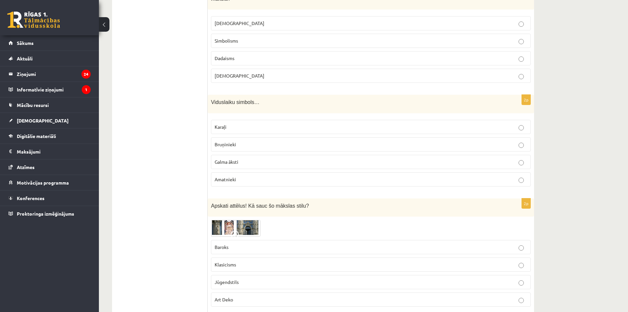
scroll to position [956, 0]
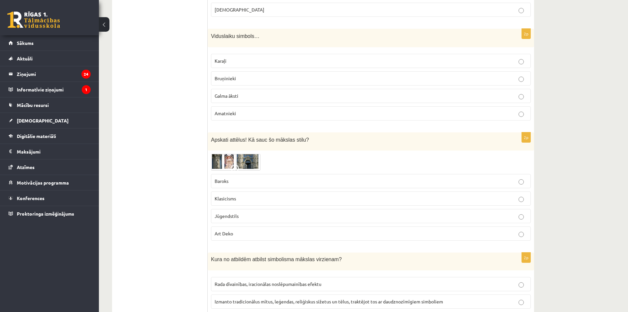
click at [262, 209] on label "Jūgendstils" at bounding box center [371, 216] width 320 height 14
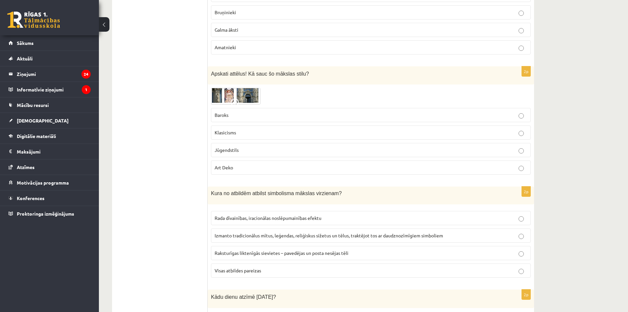
click at [258, 263] on label "Visas atbildes pareizas" at bounding box center [371, 270] width 320 height 14
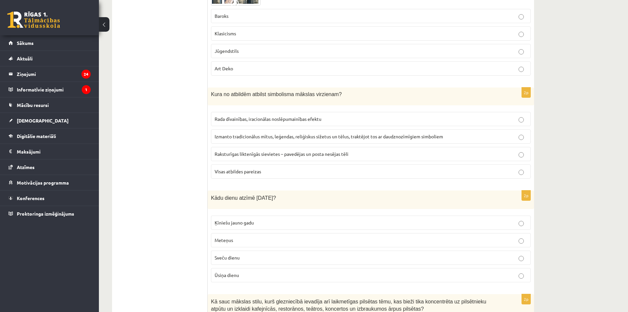
scroll to position [1220, 0]
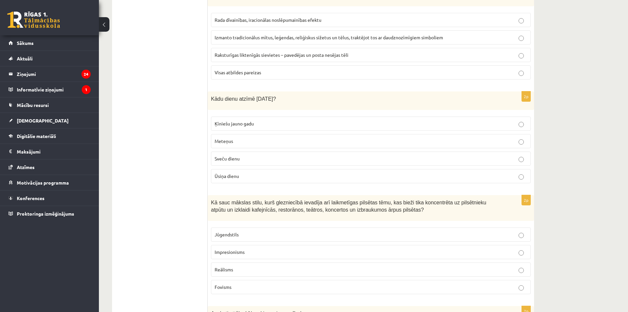
click at [239, 155] on span "Sveču dienu" at bounding box center [227, 158] width 25 height 6
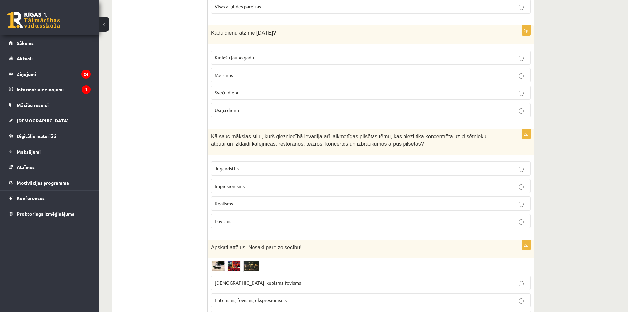
click at [247, 179] on label "Impresionisms" at bounding box center [371, 186] width 320 height 14
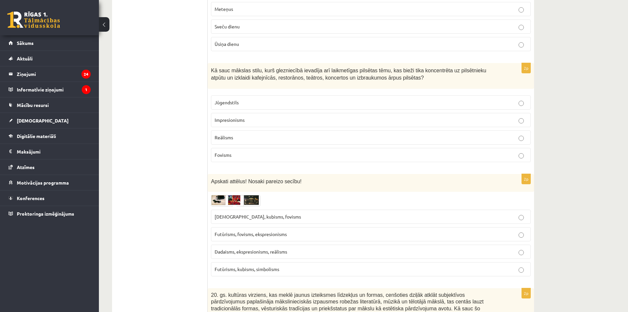
click at [248, 231] on span "Futūrisms, fovisms, ekspresionisms" at bounding box center [251, 234] width 72 height 6
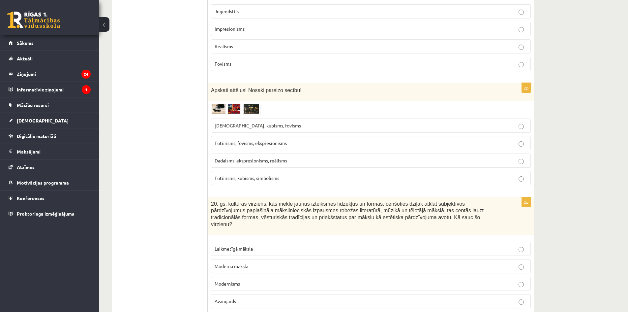
click at [261, 280] on p "Modernisms" at bounding box center [371, 283] width 312 height 7
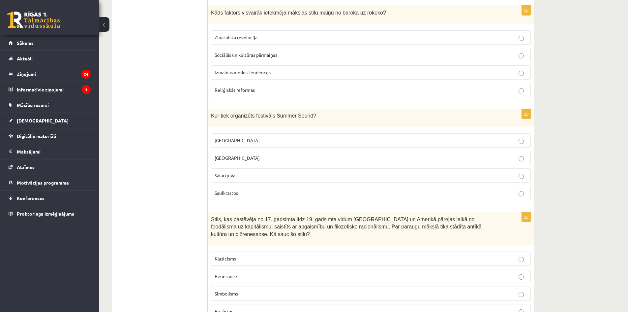
scroll to position [0, 0]
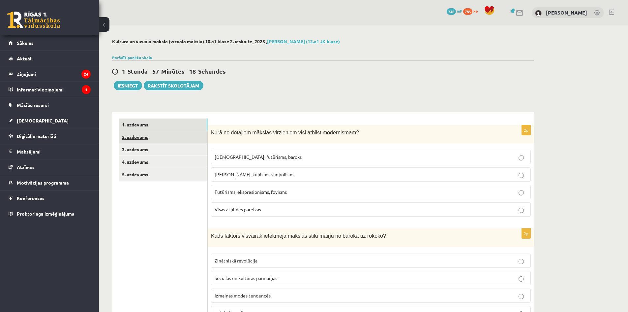
click at [159, 137] on link "2. uzdevums" at bounding box center [163, 137] width 89 height 12
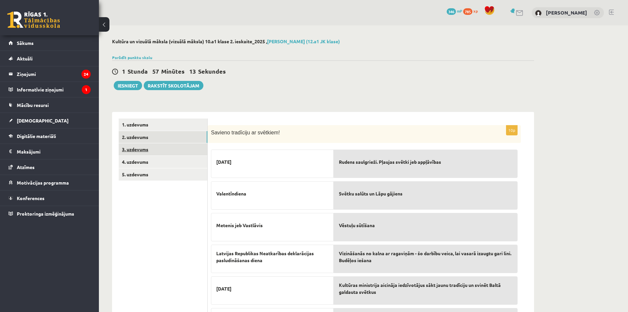
click at [163, 147] on link "3. uzdevums" at bounding box center [163, 149] width 89 height 12
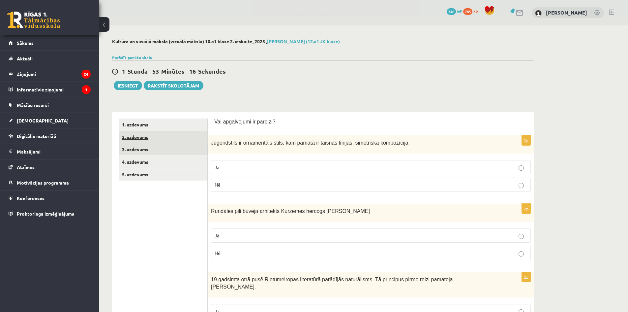
click at [193, 138] on link "2. uzdevums" at bounding box center [163, 137] width 89 height 12
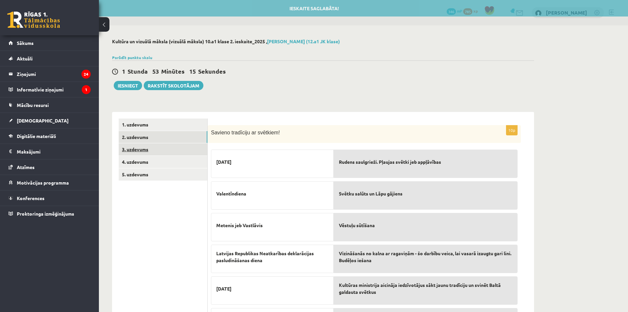
click at [189, 146] on link "3. uzdevums" at bounding box center [163, 149] width 89 height 12
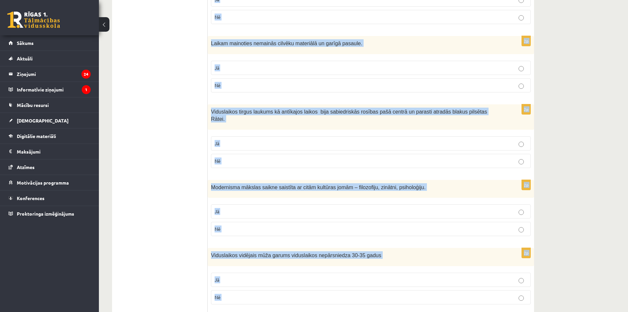
scroll to position [1222, 0]
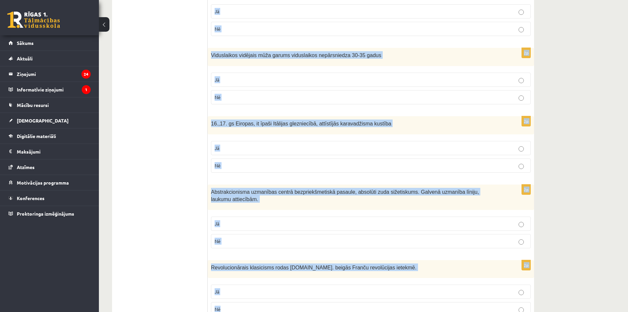
drag, startPoint x: 211, startPoint y: 142, endPoint x: 406, endPoint y: 274, distance: 235.1
copy form "Jūgendstils ir ornamentāls stils, kam pamatā ir taisnas līnijas, simetriska kom…"
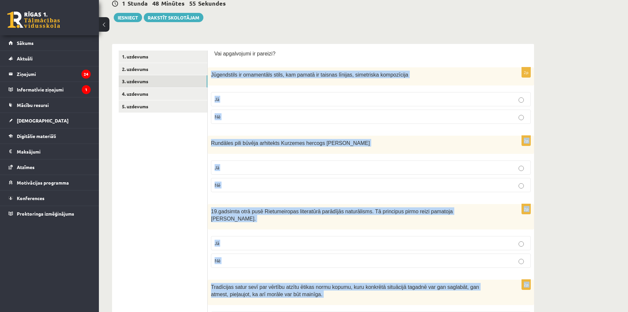
scroll to position [0, 0]
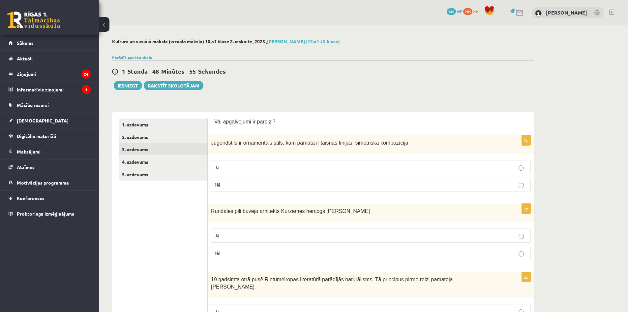
drag, startPoint x: 226, startPoint y: 189, endPoint x: 226, endPoint y: 195, distance: 6.6
click at [226, 187] on label "Nē" at bounding box center [371, 184] width 320 height 14
click at [242, 247] on label "Nē" at bounding box center [371, 253] width 320 height 14
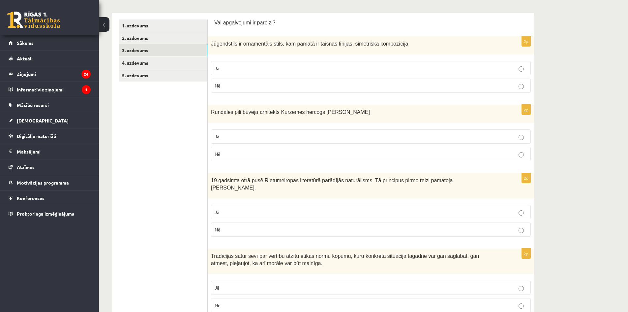
scroll to position [132, 0]
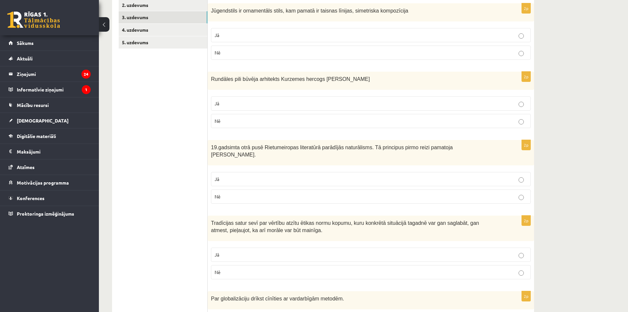
click at [225, 172] on label "Jā" at bounding box center [371, 179] width 320 height 14
click at [272, 251] on p "Jā" at bounding box center [371, 254] width 312 height 7
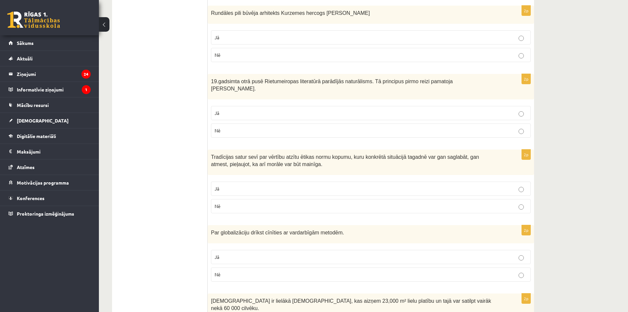
scroll to position [231, 0]
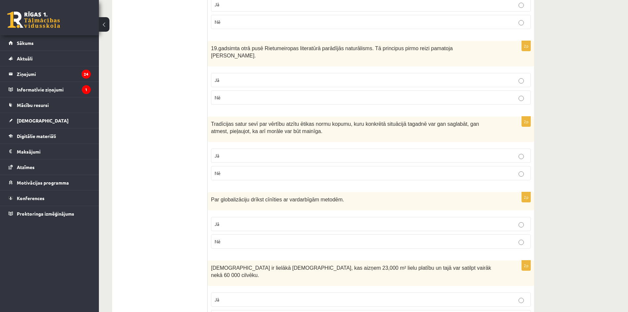
click at [259, 238] on p "Nē" at bounding box center [371, 241] width 312 height 7
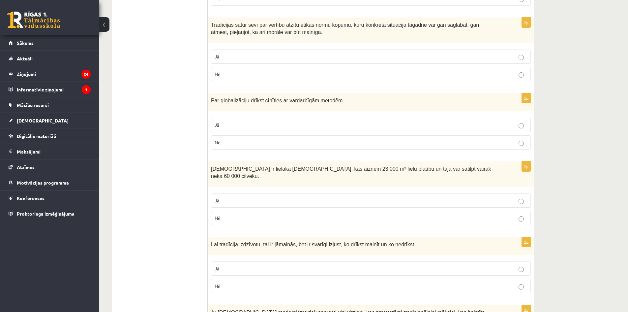
click at [241, 197] on p "Jā" at bounding box center [371, 200] width 312 height 7
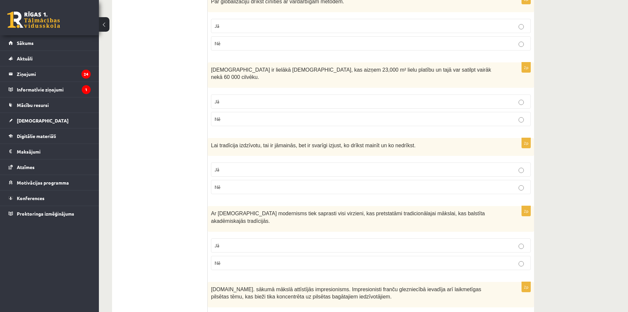
click at [242, 166] on p "Jā" at bounding box center [371, 169] width 312 height 7
click at [250, 242] on p "Jā" at bounding box center [371, 245] width 312 height 7
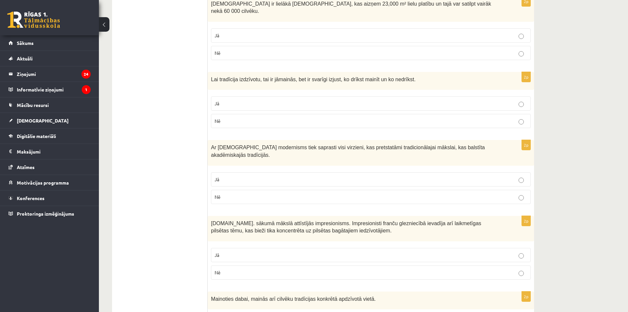
click at [256, 265] on label "Nē" at bounding box center [371, 272] width 320 height 14
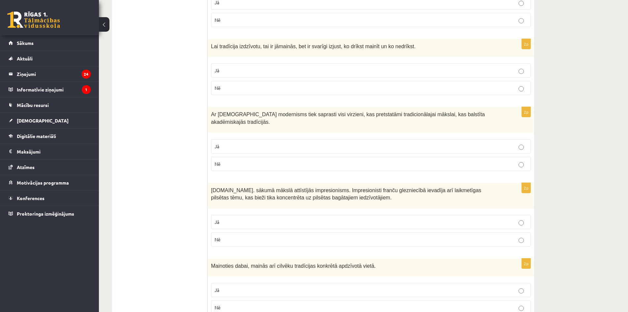
click at [256, 283] on label "Jā" at bounding box center [371, 290] width 320 height 14
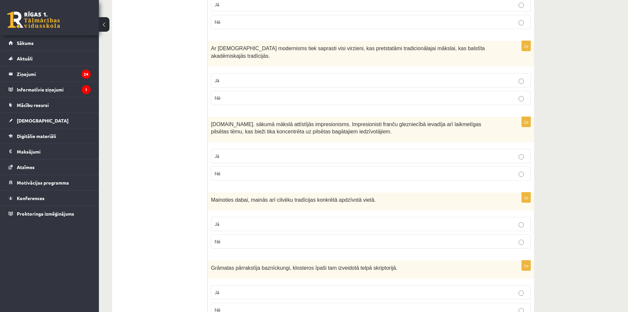
click at [256, 285] on label "Jā" at bounding box center [371, 292] width 320 height 14
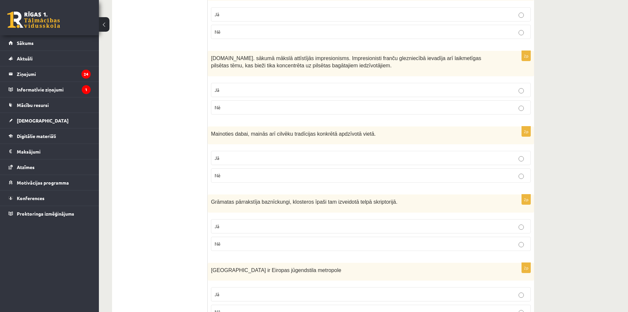
click at [256, 287] on label "Jā" at bounding box center [371, 294] width 320 height 14
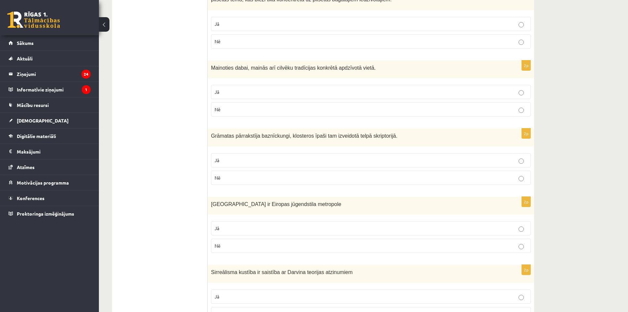
click at [245, 238] on label "Nē" at bounding box center [371, 245] width 320 height 14
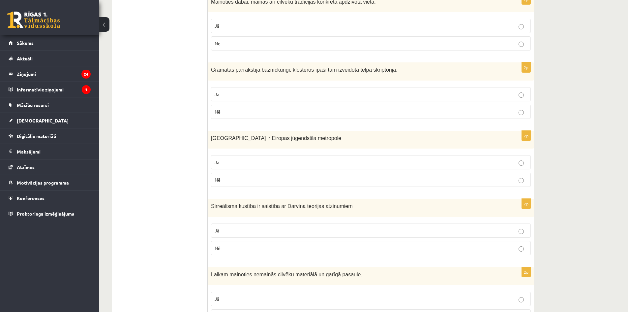
click at [246, 244] on p "Nē" at bounding box center [371, 247] width 312 height 7
click at [241, 159] on p "Jā" at bounding box center [371, 162] width 312 height 7
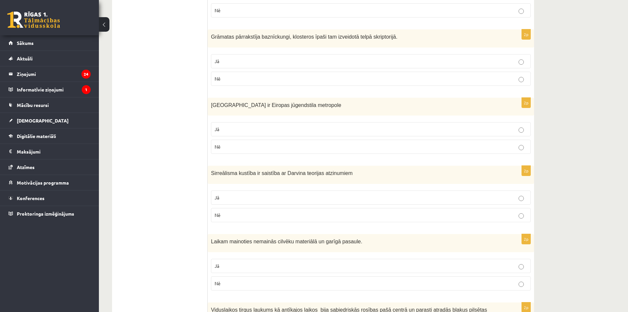
scroll to position [857, 0]
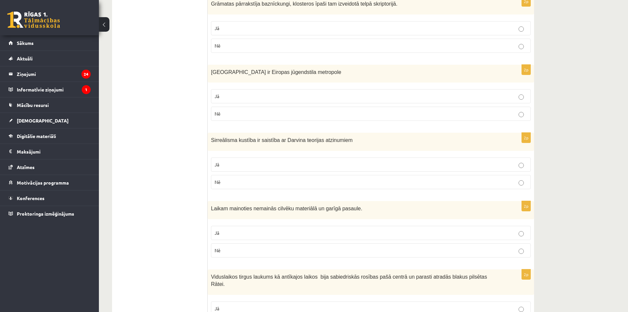
click at [267, 247] on p "Nē" at bounding box center [371, 250] width 312 height 7
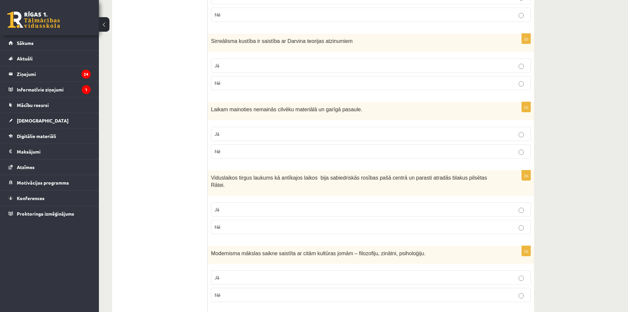
scroll to position [989, 0]
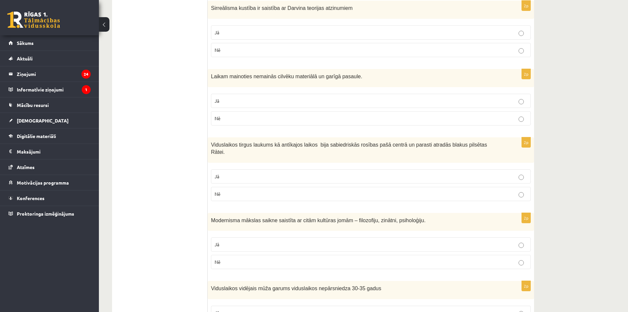
click at [223, 169] on label "Jā" at bounding box center [371, 176] width 320 height 14
click at [239, 237] on label "Jā" at bounding box center [371, 244] width 320 height 14
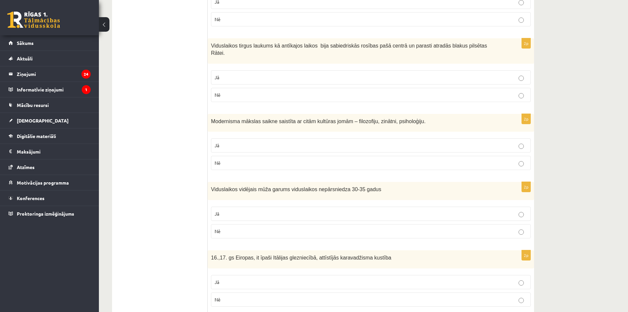
scroll to position [1121, 0]
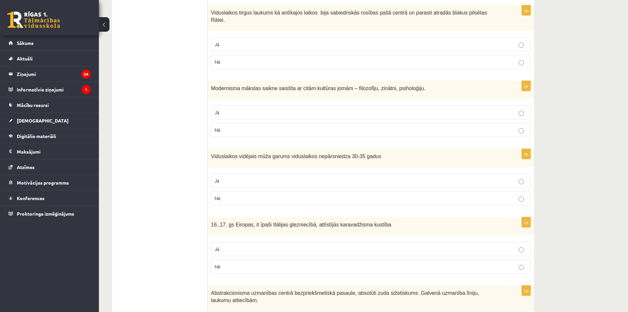
click at [221, 177] on p "Jā" at bounding box center [371, 180] width 312 height 7
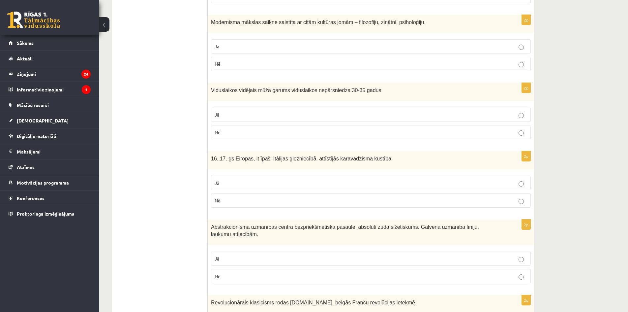
scroll to position [1222, 0]
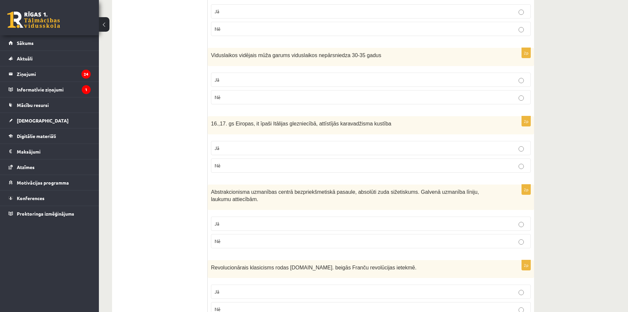
click at [247, 213] on fieldset "Jā Nē" at bounding box center [371, 231] width 320 height 37
click at [233, 184] on div "Abstrakcionisma uzmanības centrā bezpriekšmetiskā pasaule, absolūti zuda sižeti…" at bounding box center [371, 196] width 326 height 25
click at [234, 216] on label "Jā" at bounding box center [371, 223] width 320 height 14
click at [254, 284] on label "Jā" at bounding box center [371, 291] width 320 height 14
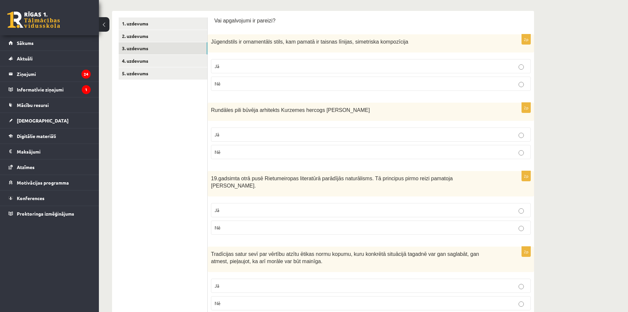
scroll to position [68, 0]
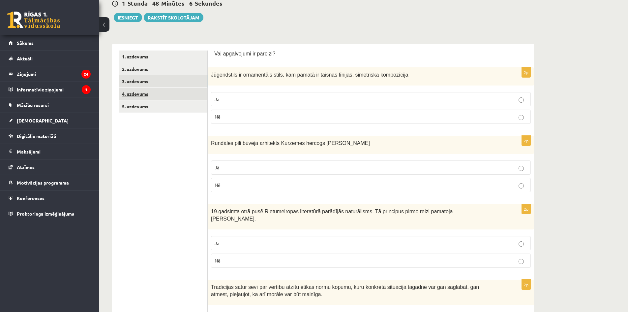
drag, startPoint x: 154, startPoint y: 87, endPoint x: 154, endPoint y: 91, distance: 4.0
click at [154, 87] on link "3. uzdevums" at bounding box center [163, 81] width 89 height 12
click at [156, 96] on link "4. uzdevums" at bounding box center [163, 94] width 89 height 12
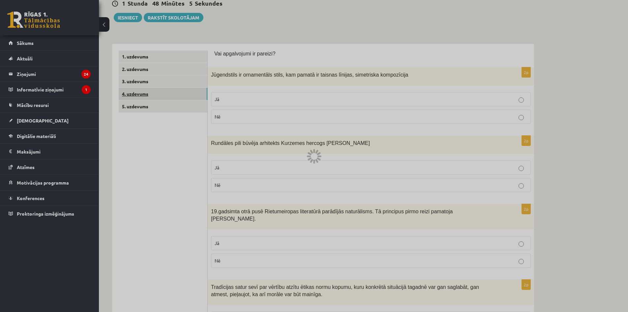
scroll to position [0, 0]
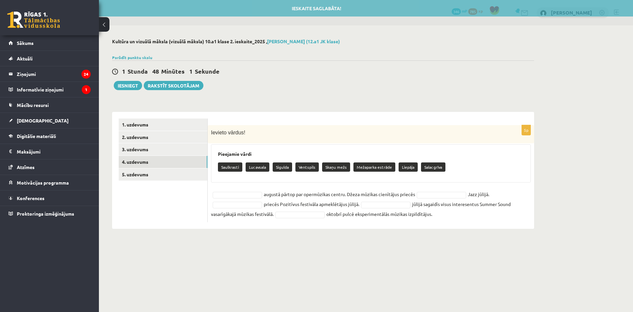
drag, startPoint x: 218, startPoint y: 154, endPoint x: 494, endPoint y: 218, distance: 283.1
click at [494, 218] on div "5p Ievieto vārdus! Pieejamie vārdi Saulkrasti Lucavsala Sigulda Ventspils Skaņu…" at bounding box center [371, 173] width 326 height 97
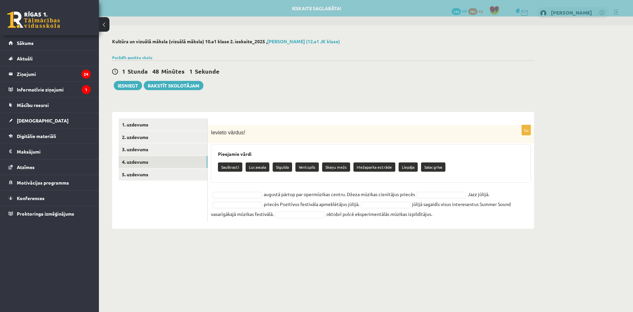
copy div "Pieejamie vārdi Saulkrasti Lucavsala Sigulda Ventspils Skaņu mežs Mežaparka est…"
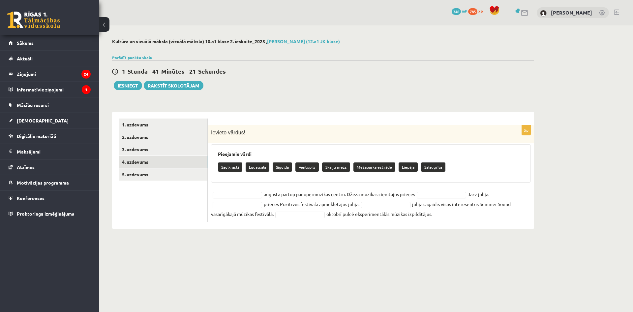
click at [249, 170] on p "Lucavsala" at bounding box center [258, 166] width 24 height 9
click at [295, 139] on div "Ievieto vārdus!" at bounding box center [371, 134] width 326 height 18
drag, startPoint x: 281, startPoint y: 166, endPoint x: 248, endPoint y: 196, distance: 45.0
click at [248, 196] on div "5p Ievieto vārdus! Pieejamie vārdi Saulkrasti Lucavsala Sigulda Ventspils Skaņu…" at bounding box center [371, 173] width 326 height 97
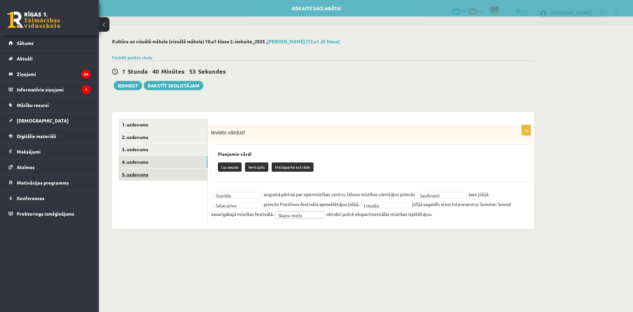
click at [150, 169] on link "5. uzdevums" at bounding box center [163, 174] width 89 height 12
